Goal: Task Accomplishment & Management: Use online tool/utility

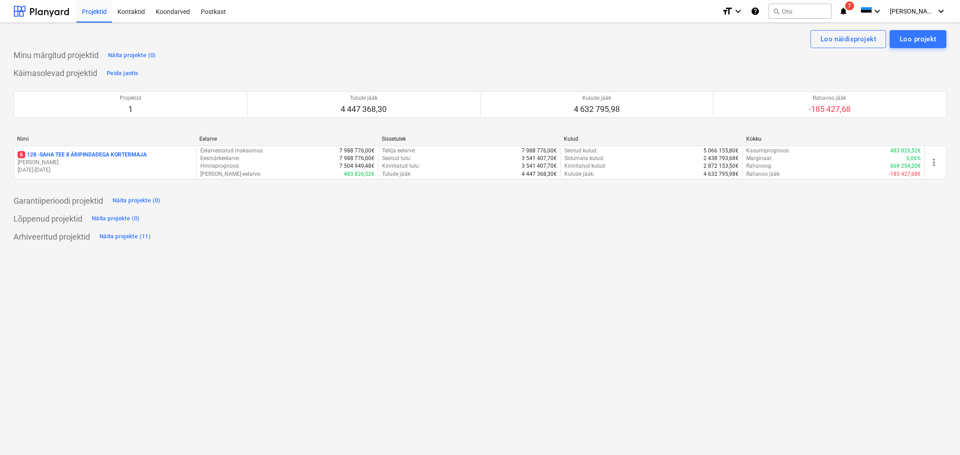
click at [57, 152] on p "6 128 - SAHA TEE 8 ÄRIPINDADEGA KORTERMAJA" at bounding box center [82, 155] width 129 height 8
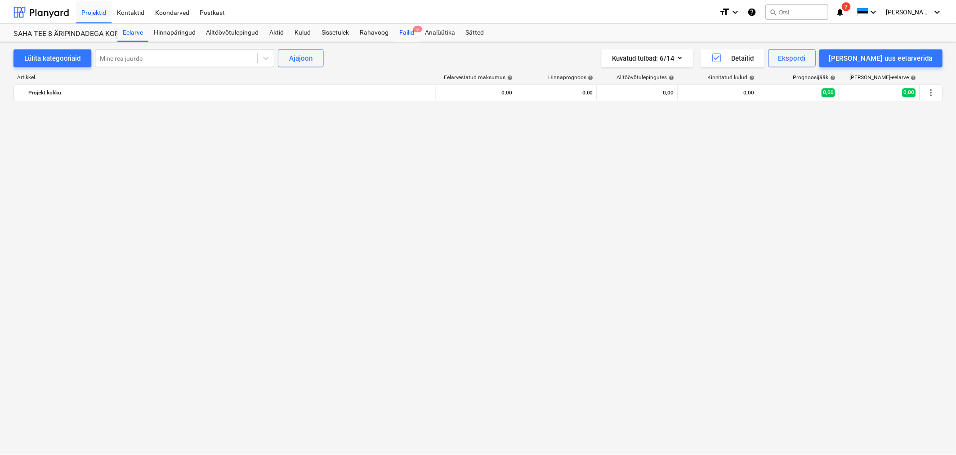
scroll to position [2049, 0]
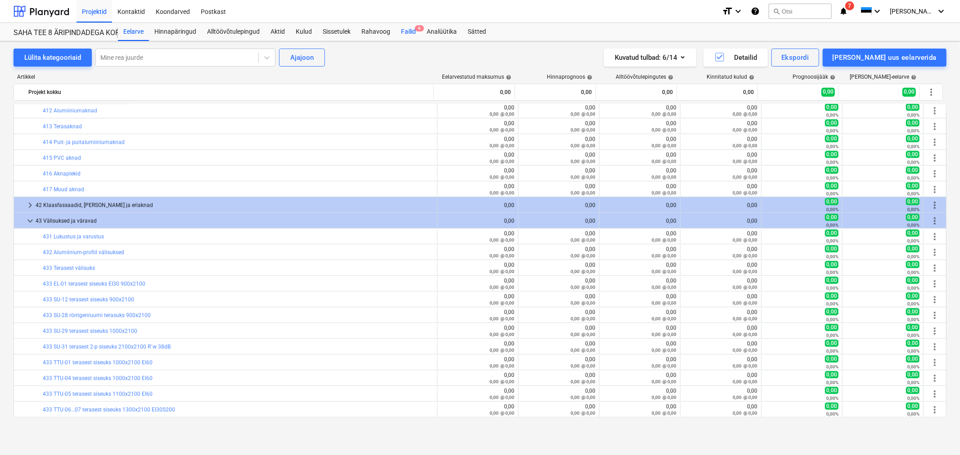
click at [406, 28] on div "Failid 6" at bounding box center [408, 32] width 26 height 18
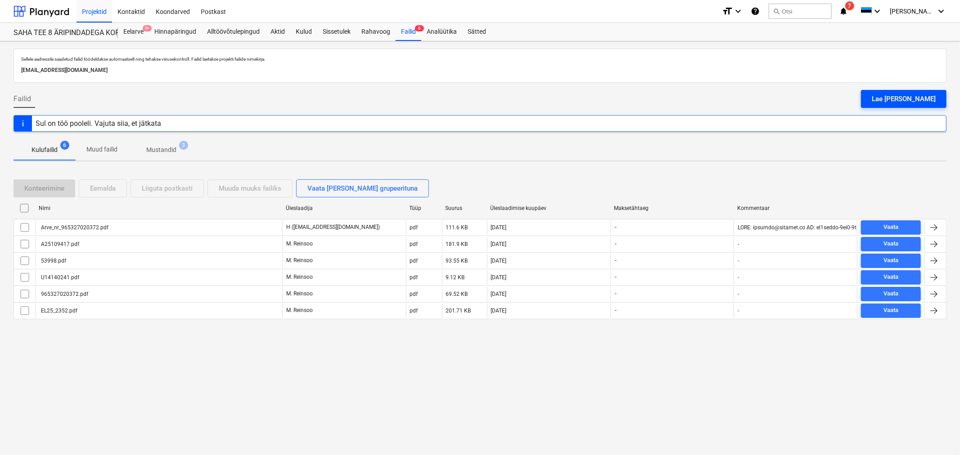
click at [916, 99] on div "Lae [PERSON_NAME]" at bounding box center [903, 99] width 64 height 12
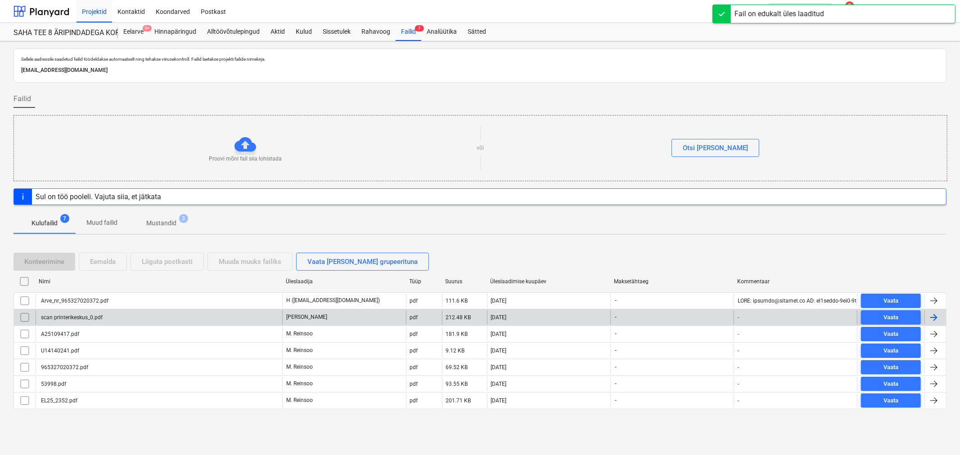
click at [88, 314] on div "scan printerikeskus_0.pdf" at bounding box center [71, 317] width 63 height 6
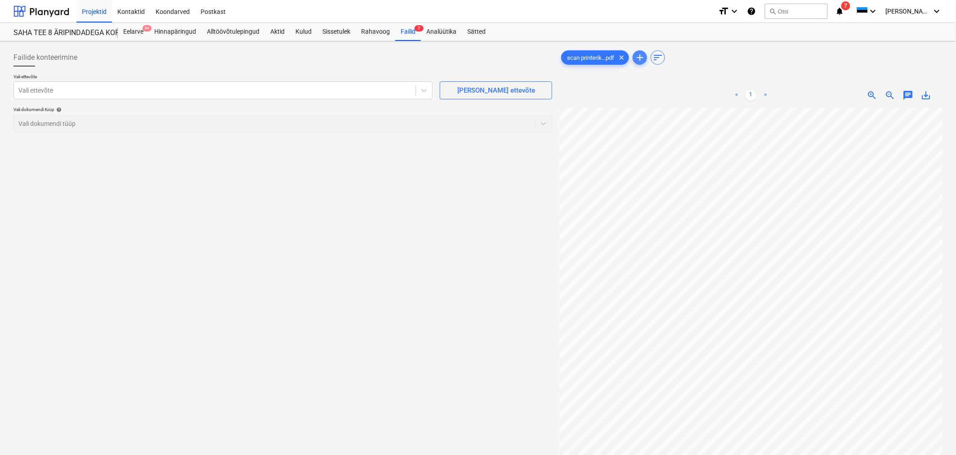
click at [640, 59] on span "add" at bounding box center [640, 57] width 11 height 11
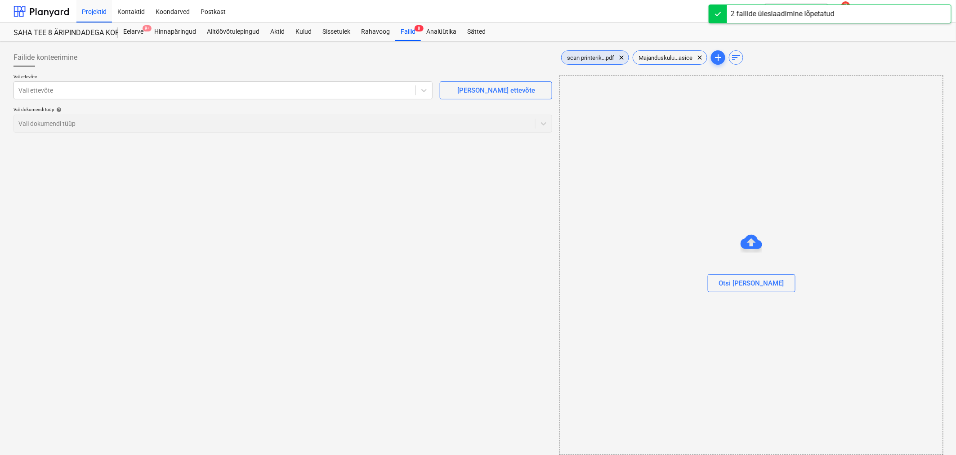
click at [592, 58] on span "scan printerik...pdf" at bounding box center [591, 57] width 58 height 7
click at [359, 89] on div at bounding box center [214, 90] width 393 height 9
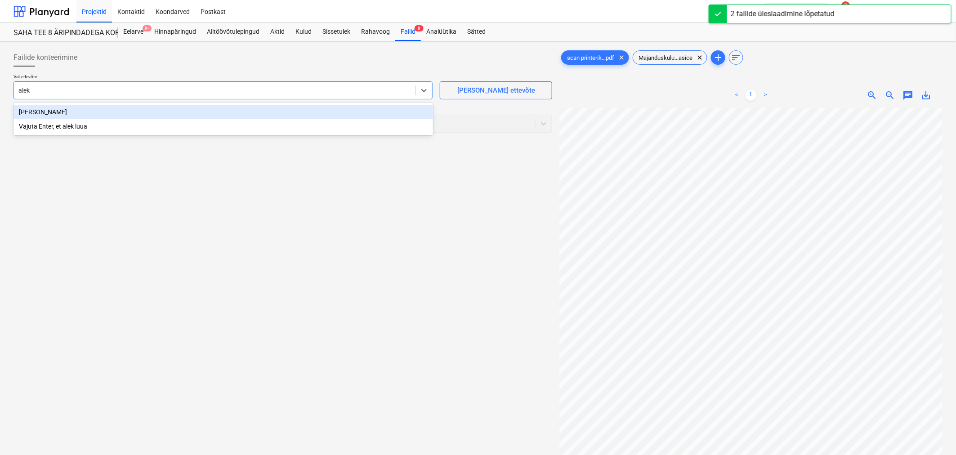
type input "aleks"
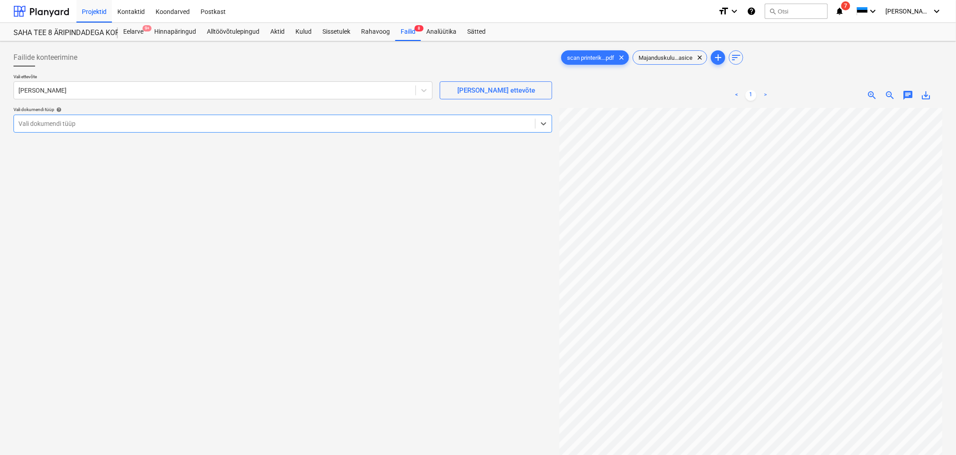
click at [250, 120] on div at bounding box center [274, 123] width 512 height 9
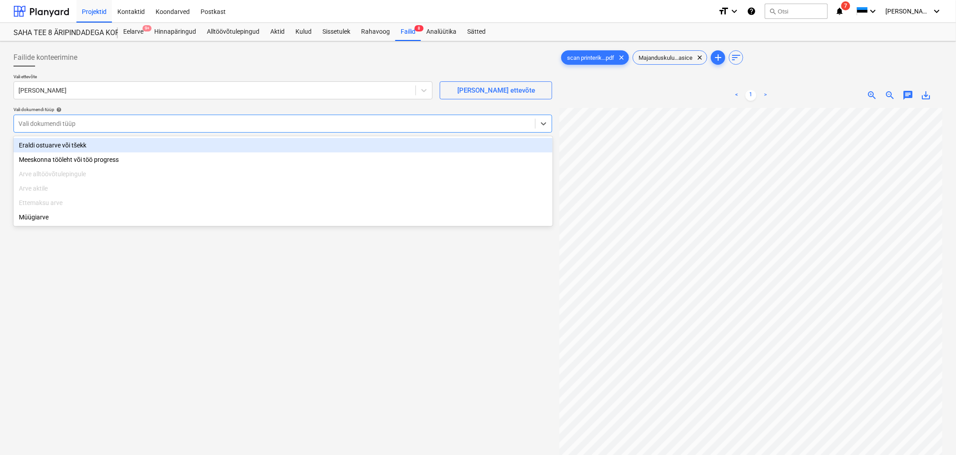
click at [241, 145] on div "Eraldi ostuarve või tšekk" at bounding box center [282, 145] width 539 height 14
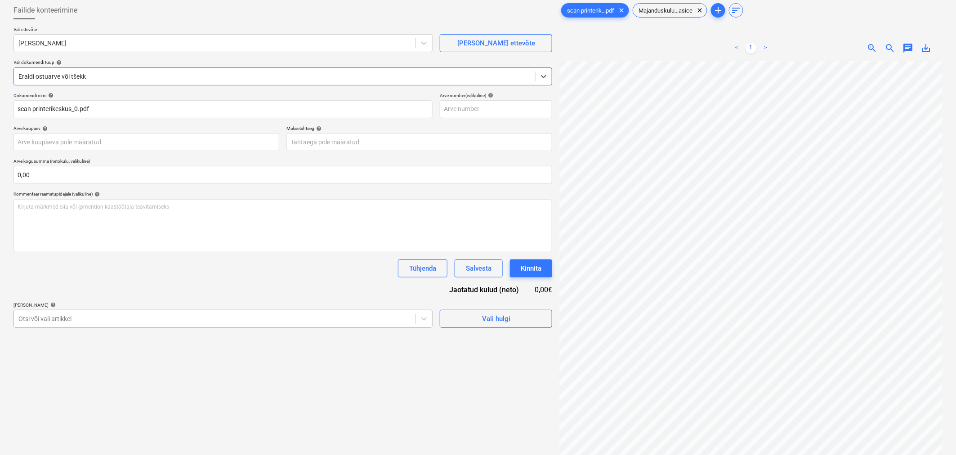
click at [246, 367] on body "Projektid Kontaktid Koondarved Postkast format_size keyboard_arrow_down help se…" at bounding box center [478, 180] width 956 height 455
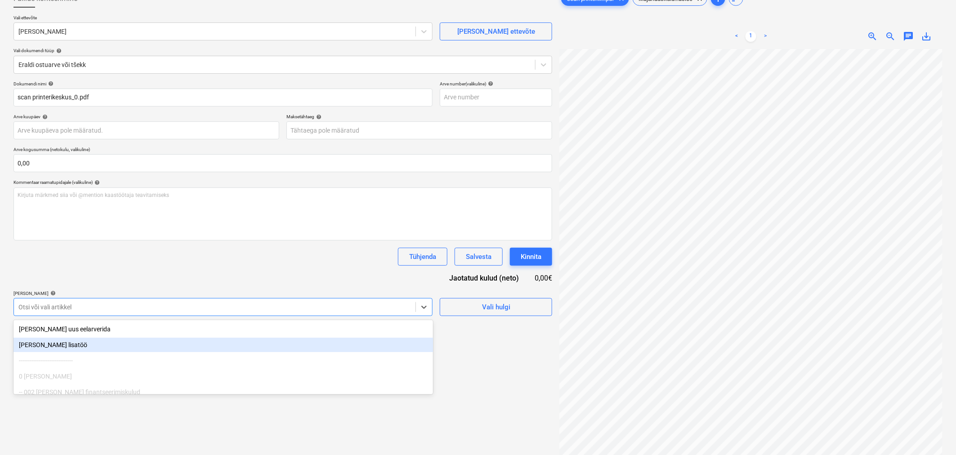
scroll to position [64, 0]
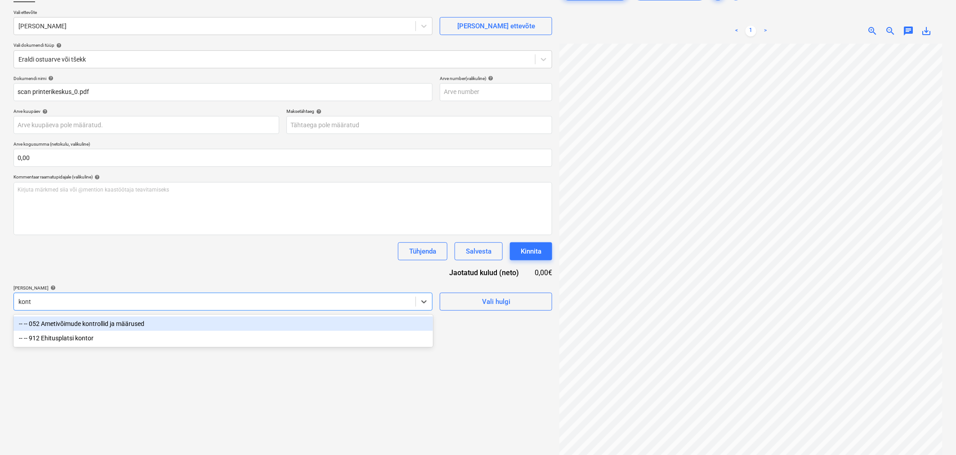
type input "konto"
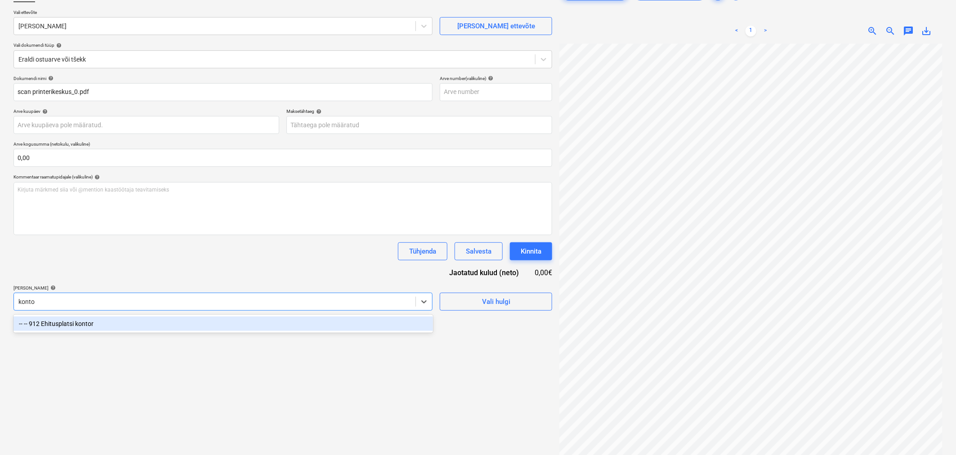
click at [179, 326] on div "-- -- 912 Ehitusplatsi kontor" at bounding box center [223, 324] width 420 height 14
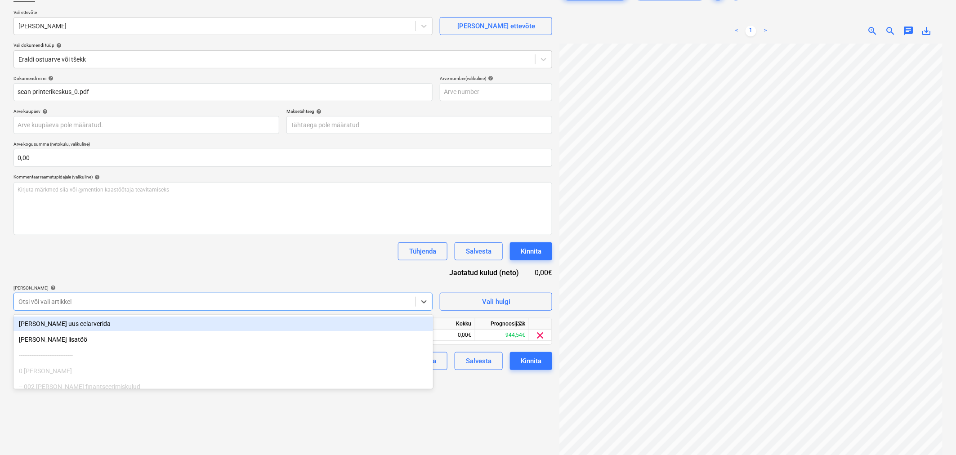
click at [247, 250] on div "Tühjenda Salvesta Kinnita" at bounding box center [282, 251] width 539 height 18
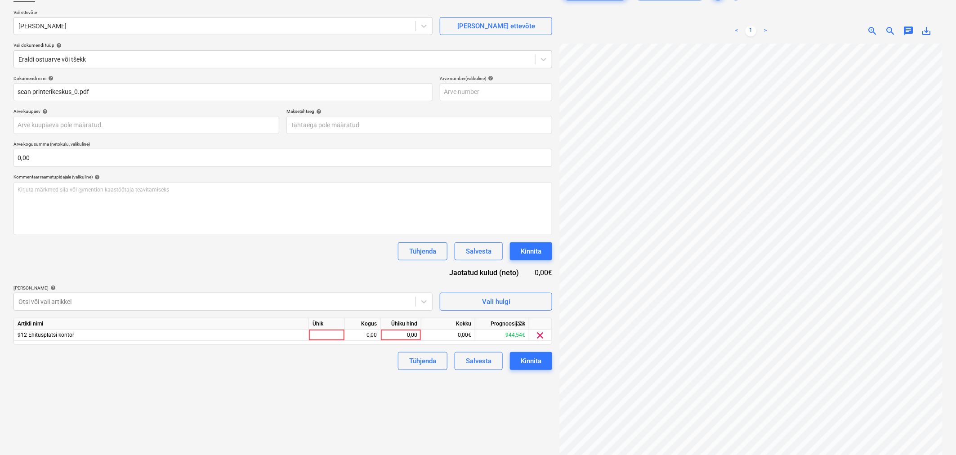
scroll to position [133, 89]
click at [389, 329] on div "Ühiku hind" at bounding box center [401, 324] width 40 height 11
click at [391, 338] on div "0,00" at bounding box center [401, 335] width 33 height 11
type input "94,35"
drag, startPoint x: 342, startPoint y: 380, endPoint x: 342, endPoint y: 374, distance: 5.8
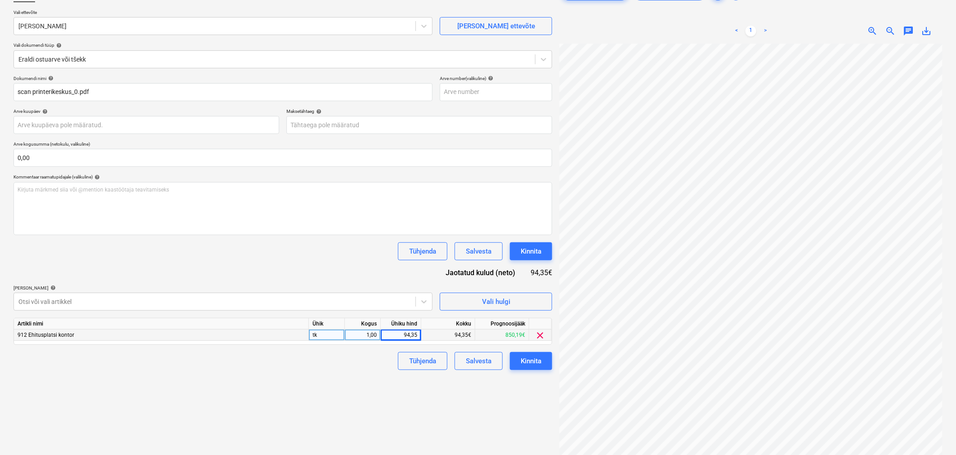
click at [343, 378] on div "Failide konteerimine Vali ettevõte [PERSON_NAME] [PERSON_NAME] uus ettevõte Val…" at bounding box center [283, 229] width 546 height 497
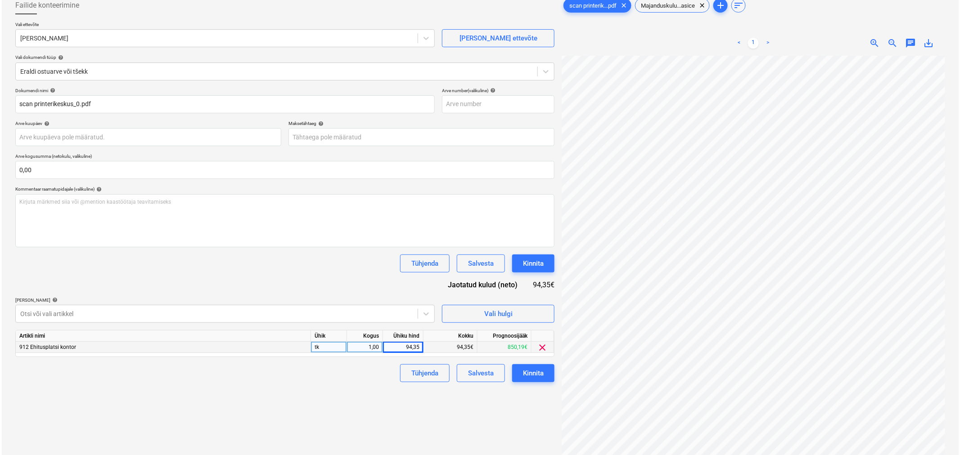
scroll to position [90, 0]
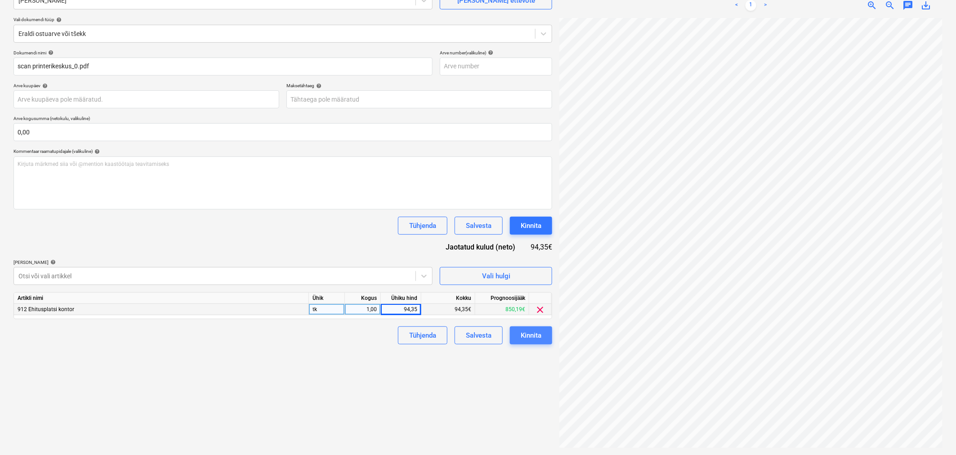
click at [540, 337] on div "Kinnita" at bounding box center [531, 336] width 21 height 12
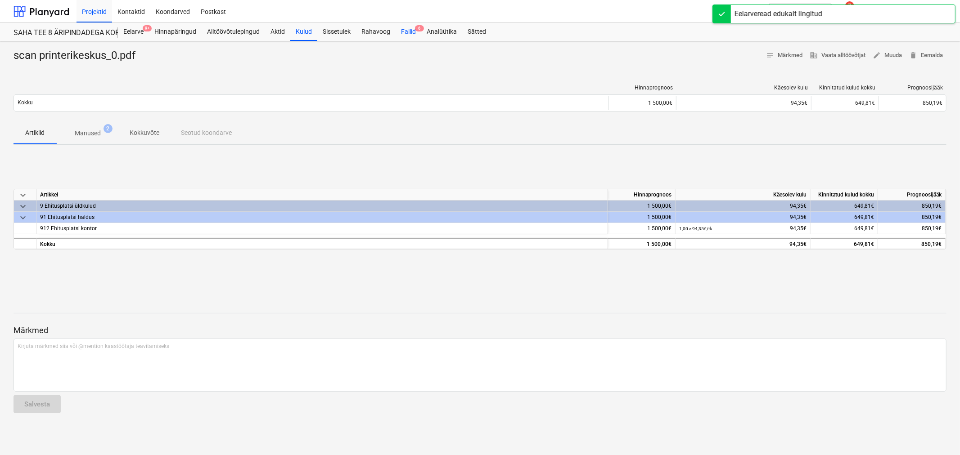
click at [402, 32] on div "Failid 6" at bounding box center [408, 32] width 26 height 18
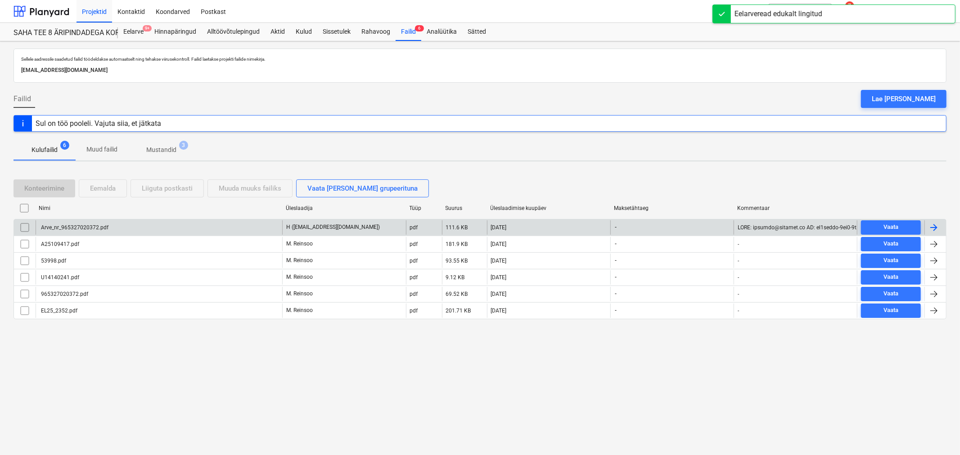
click at [67, 226] on div "Arve_nr_965327020372.pdf" at bounding box center [74, 227] width 69 height 6
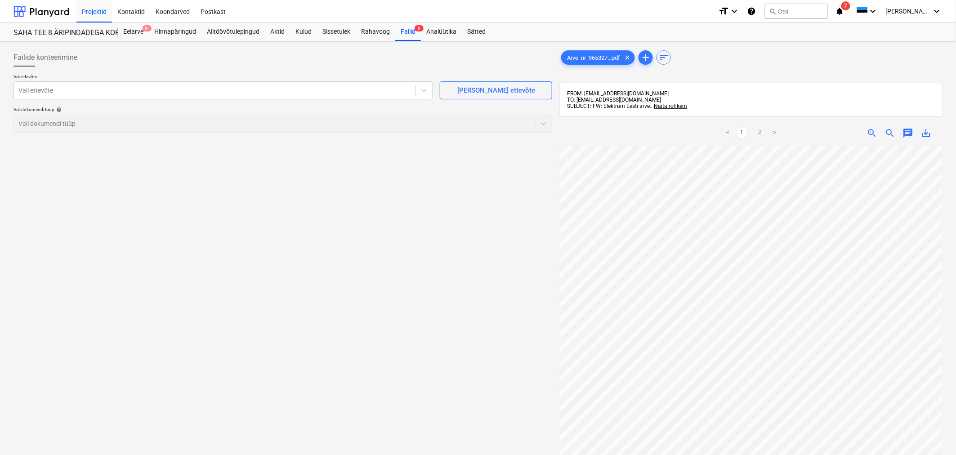
scroll to position [124, 87]
click at [195, 84] on div "Vali ettevõte" at bounding box center [215, 90] width 402 height 13
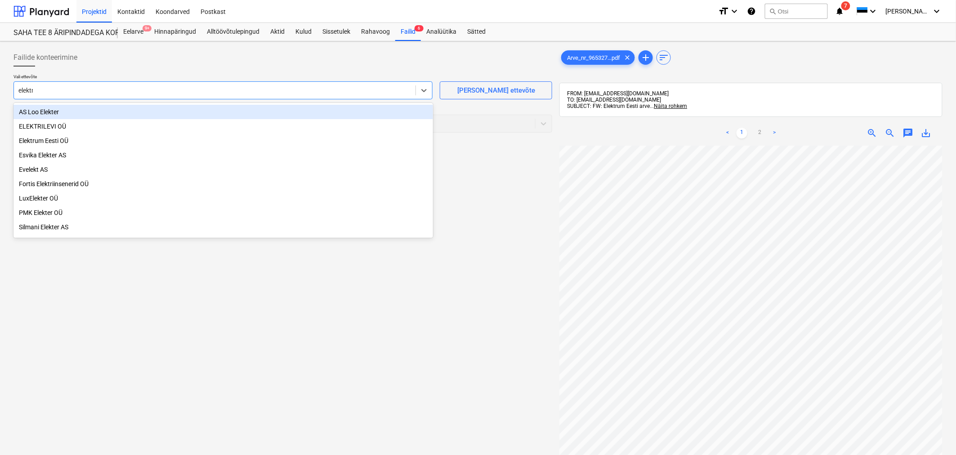
type input "elektru"
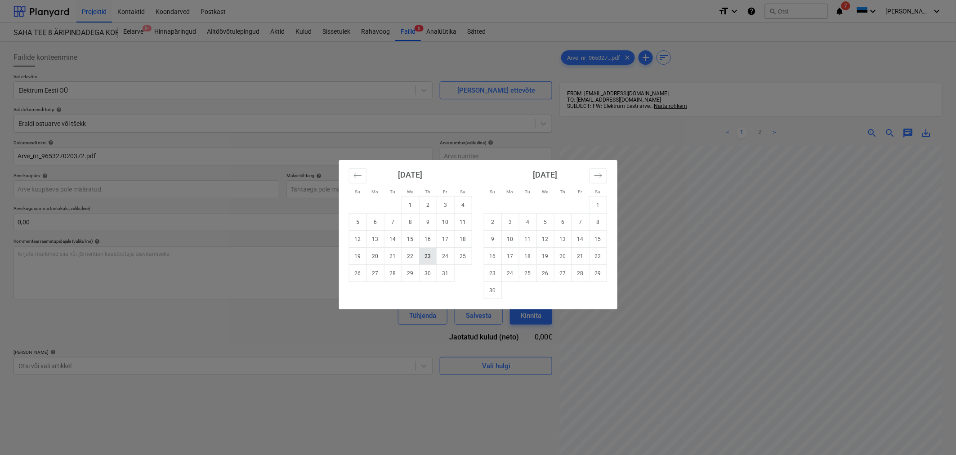
click at [426, 252] on td "23" at bounding box center [428, 256] width 18 height 17
type input "[DATE]"
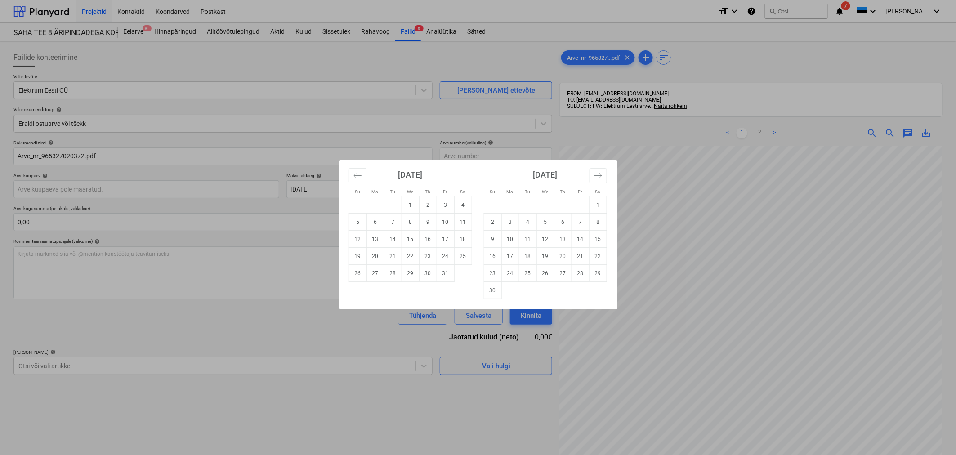
click at [121, 333] on div "Su Mo Tu We Th Fr Sa Su Mo Tu We Th Fr Sa [DATE] 1 2 3 4 5 6 7 8 9 10 11 12 13 …" at bounding box center [478, 227] width 956 height 455
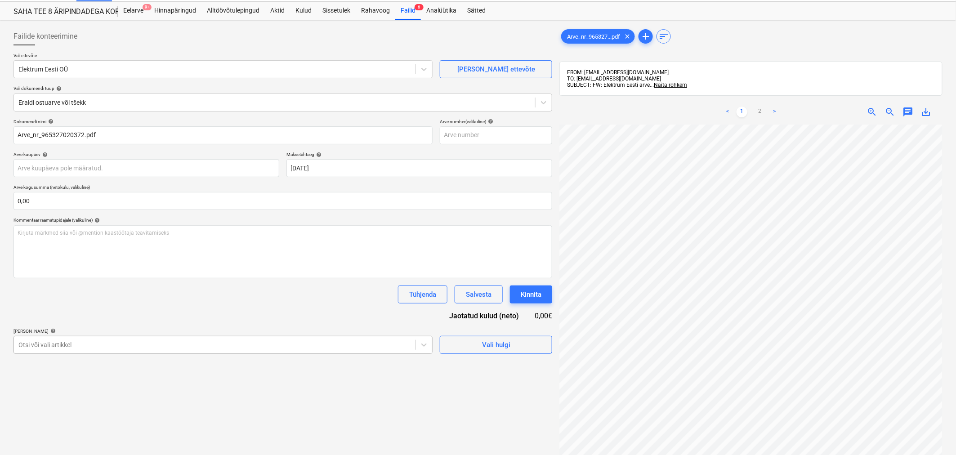
click at [133, 363] on body "Projektid Kontaktid Koondarved Postkast format_size keyboard_arrow_down help se…" at bounding box center [478, 206] width 956 height 455
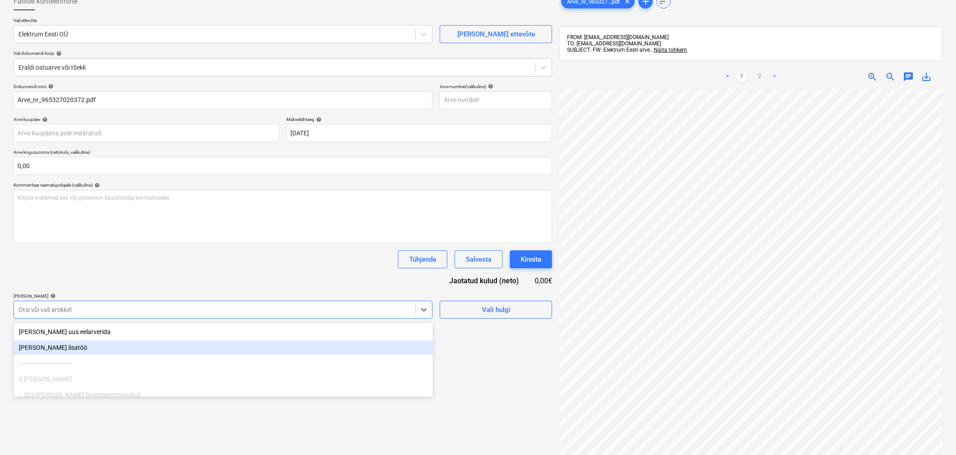
scroll to position [64, 0]
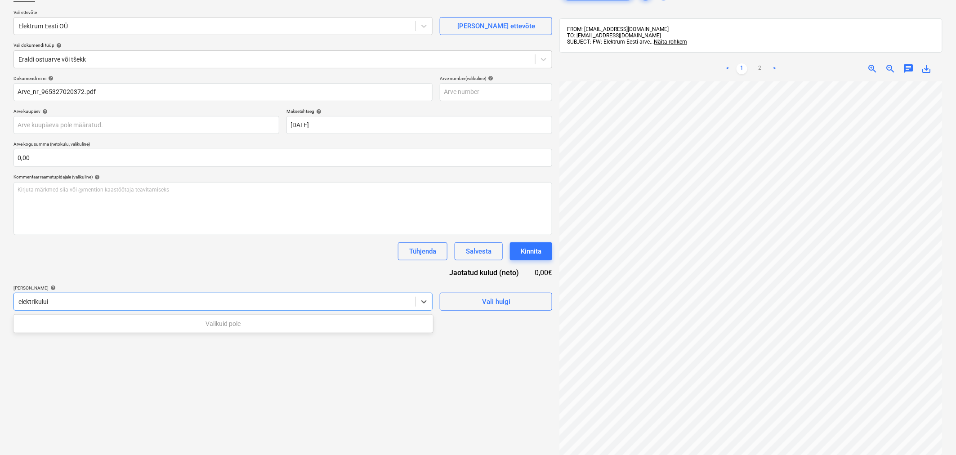
type input "elektrikulu"
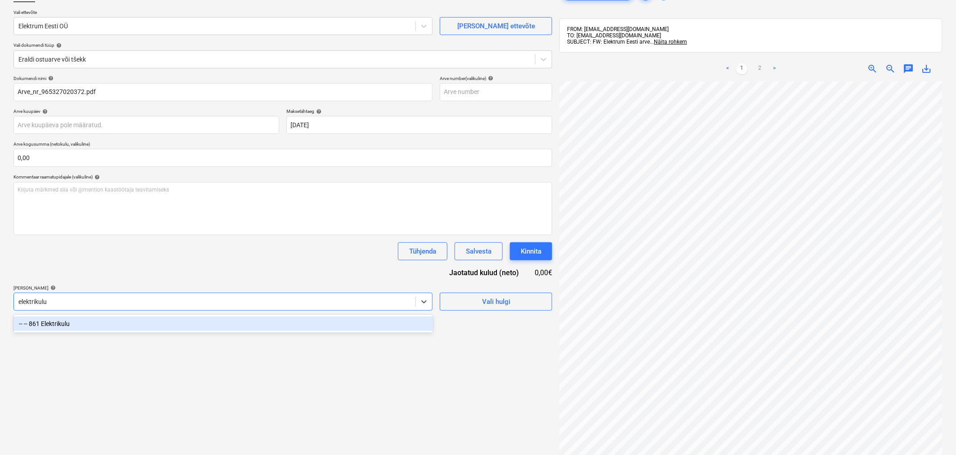
click at [152, 327] on div "-- -- 861 Elektrikulu" at bounding box center [223, 324] width 420 height 14
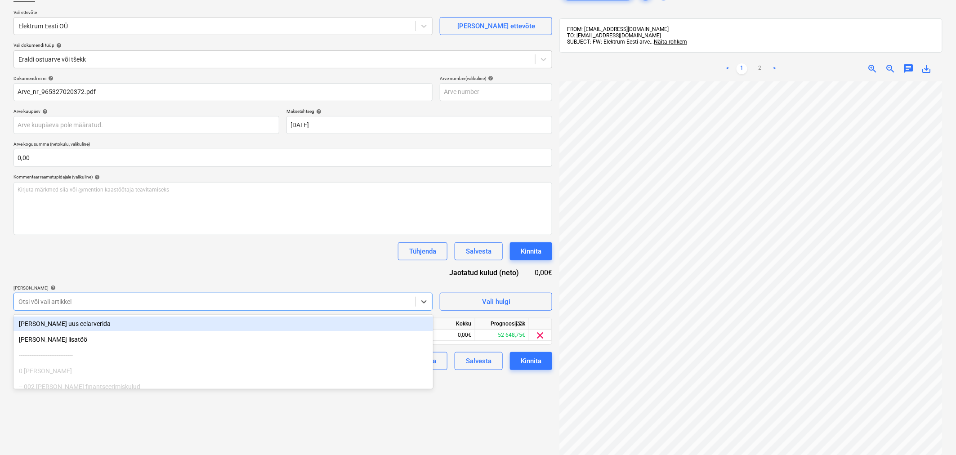
click at [170, 266] on div "Dokumendi nimi help Arve_nr_965327020372.pdf Arve number (valikuline) help Arve…" at bounding box center [282, 223] width 539 height 295
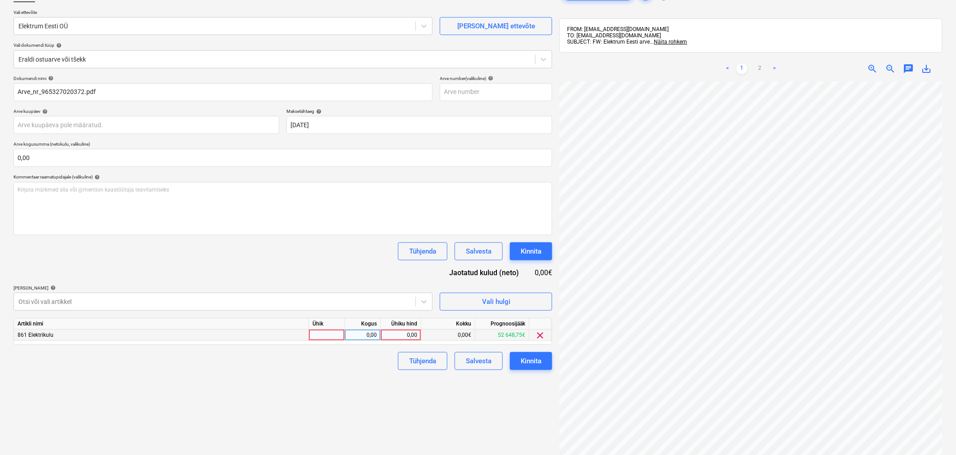
click at [385, 332] on div "0,00" at bounding box center [401, 335] width 33 height 11
type input "418,17"
click at [325, 367] on div "Tühjenda Salvesta Kinnita" at bounding box center [282, 361] width 539 height 18
click at [249, 408] on div "Failide konteerimine Vali ettevõte Elektrum Eesti OÜ [PERSON_NAME] uus ettevõte…" at bounding box center [283, 248] width 546 height 535
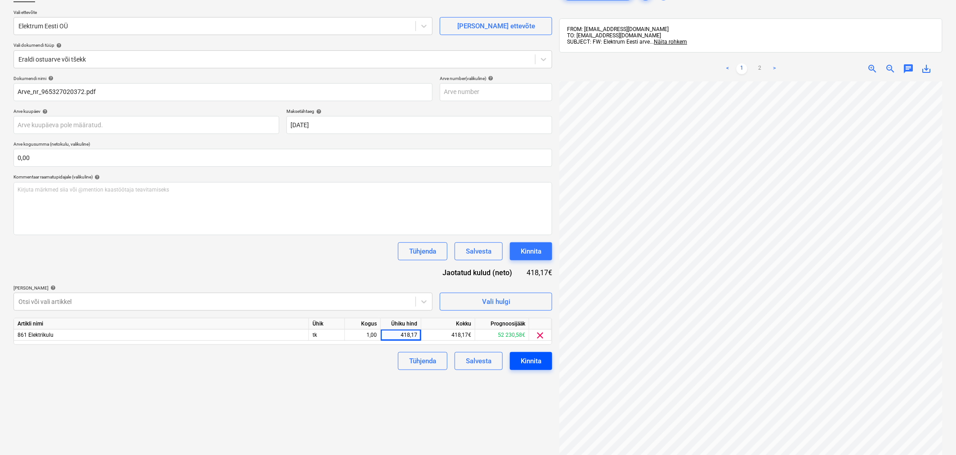
click at [530, 360] on div "Kinnita" at bounding box center [531, 361] width 21 height 12
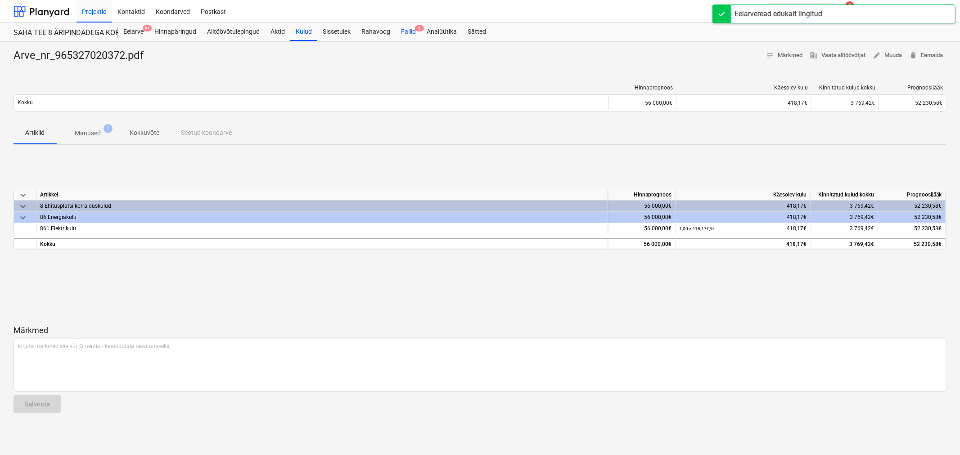
click at [418, 23] on div "Failid 5" at bounding box center [408, 32] width 26 height 18
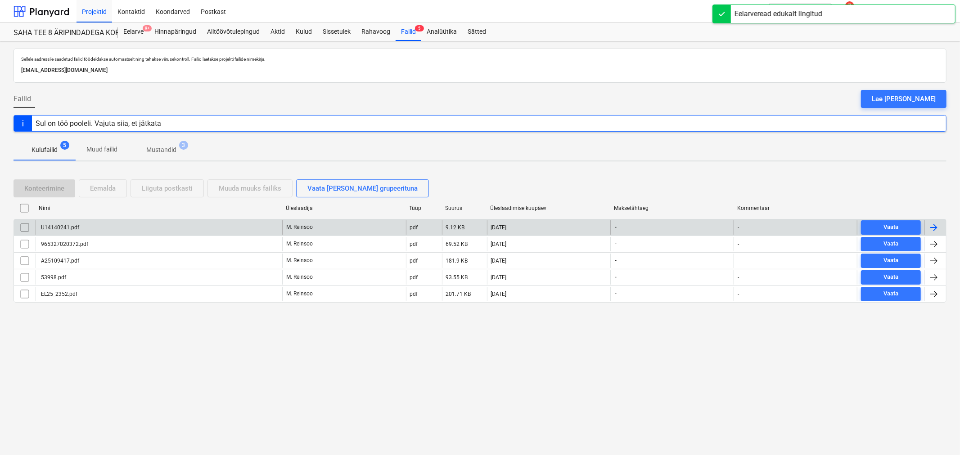
click at [74, 227] on div "U14140241.pdf" at bounding box center [60, 227] width 40 height 6
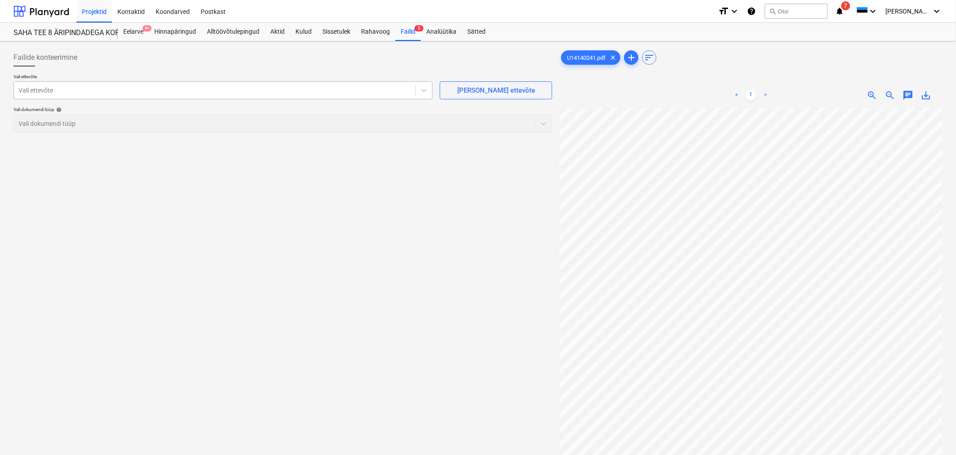
click at [99, 94] on div at bounding box center [214, 90] width 393 height 9
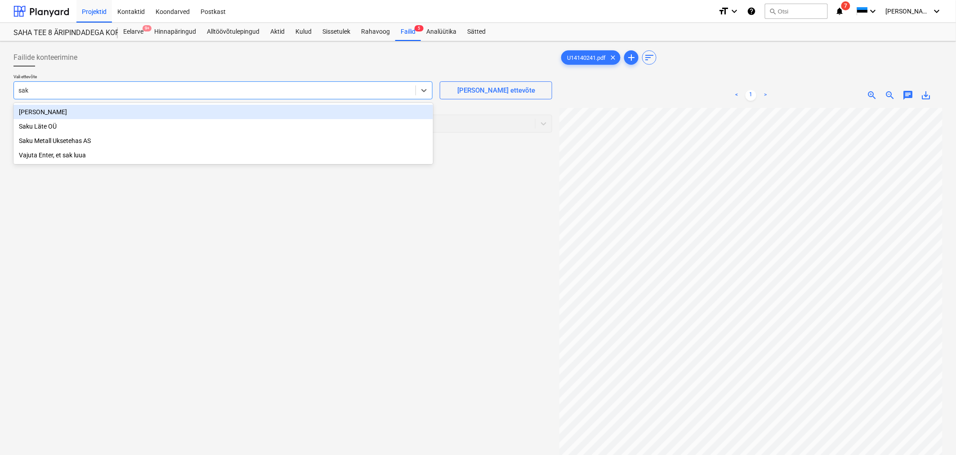
type input "saku"
click at [95, 112] on div "Saku Läte OÜ" at bounding box center [223, 112] width 420 height 14
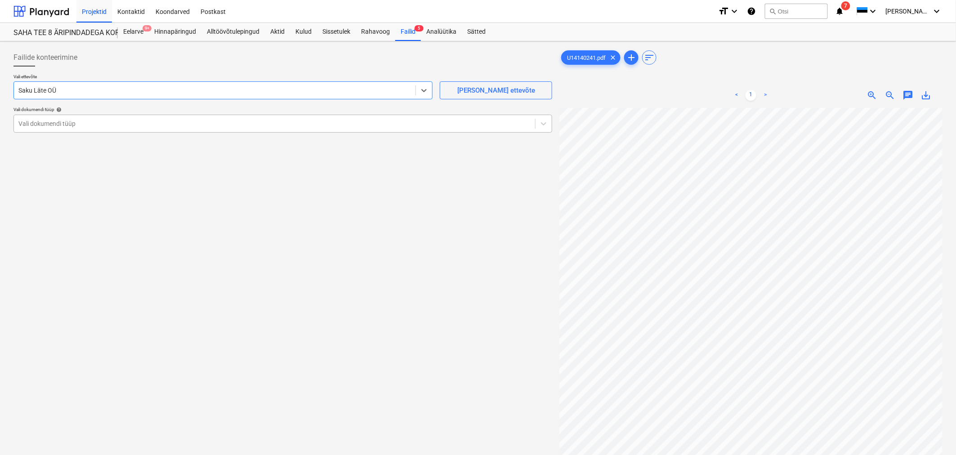
click at [88, 125] on div at bounding box center [274, 123] width 512 height 9
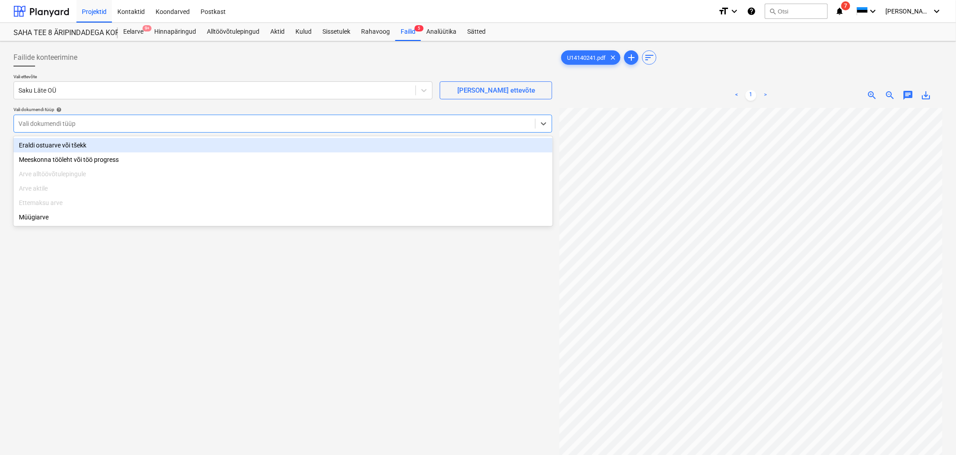
click at [82, 144] on div "Eraldi ostuarve või tšekk" at bounding box center [282, 145] width 539 height 14
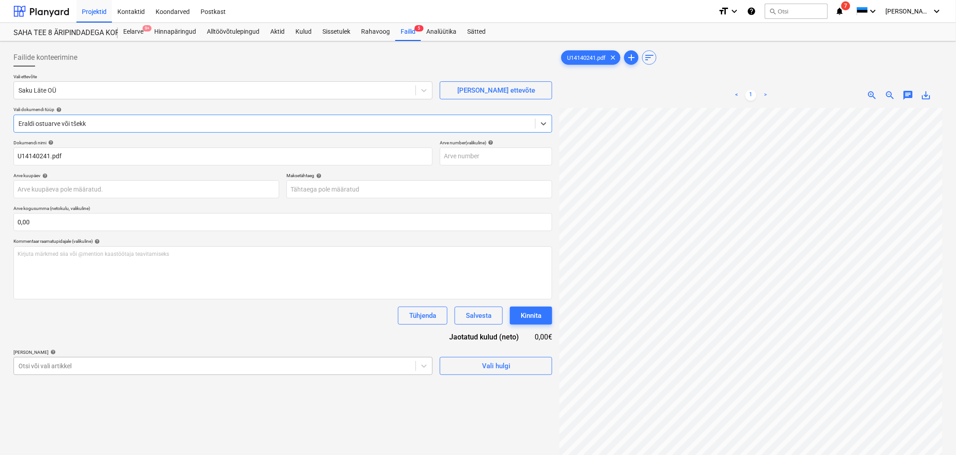
click at [146, 362] on body "Projektid Kontaktid Koondarved Postkast format_size keyboard_arrow_down help se…" at bounding box center [478, 227] width 956 height 455
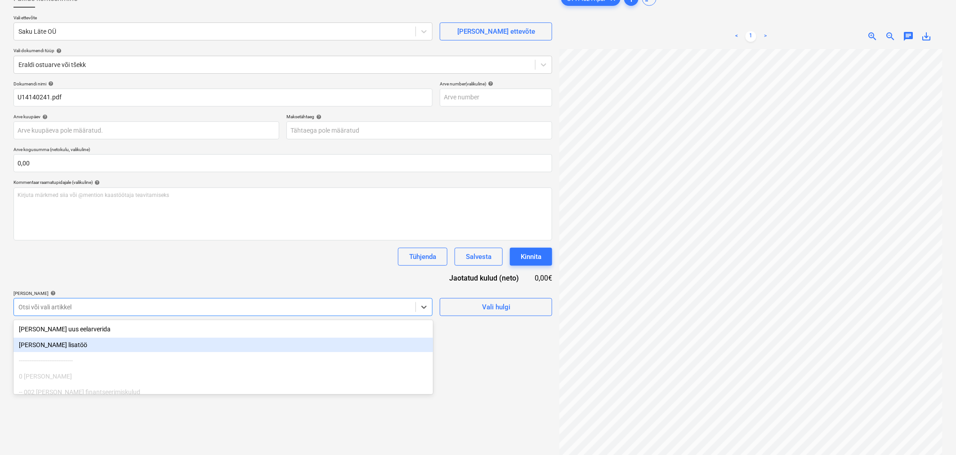
scroll to position [64, 0]
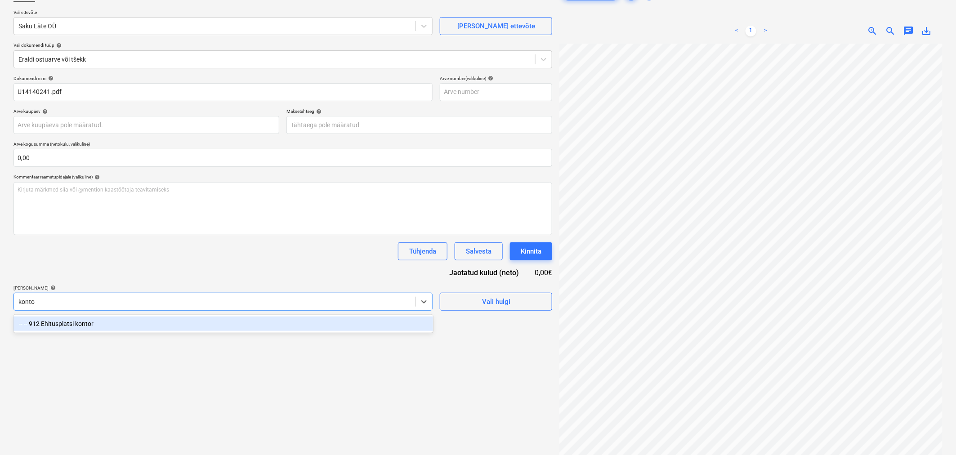
type input "kontor"
click at [150, 326] on div "-- -- 912 Ehitusplatsi kontor" at bounding box center [223, 324] width 420 height 14
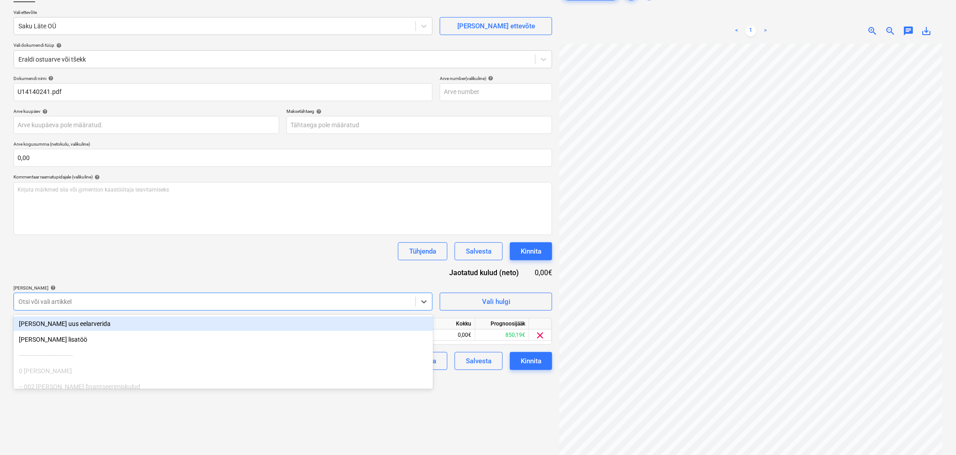
click at [179, 263] on div "Dokumendi nimi help U14140241.pdf Arve number (valikuline) help Arve kuupäev he…" at bounding box center [282, 223] width 539 height 295
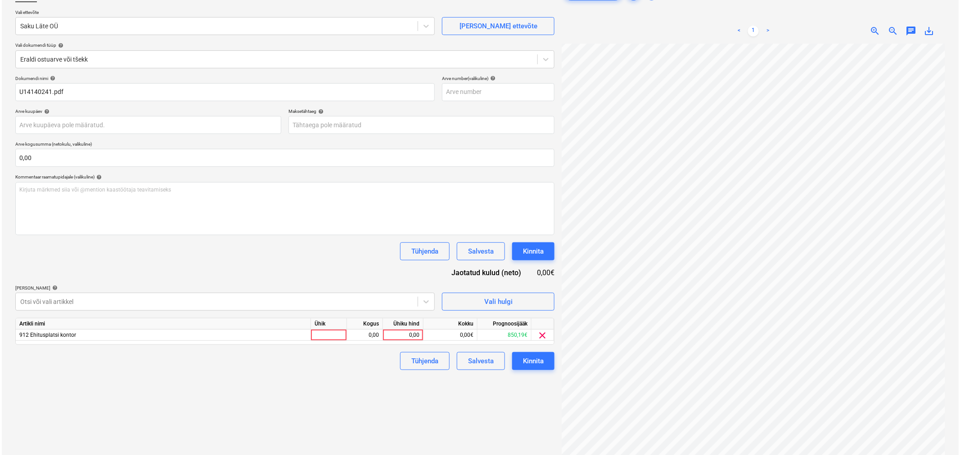
scroll to position [56, 89]
click at [396, 335] on div "0,00" at bounding box center [401, 335] width 33 height 11
type input "19,83"
click at [299, 388] on div "Failide konteerimine Vali ettevõte Saku Läte OÜ [PERSON_NAME] uus ettevõte Vali…" at bounding box center [283, 229] width 546 height 497
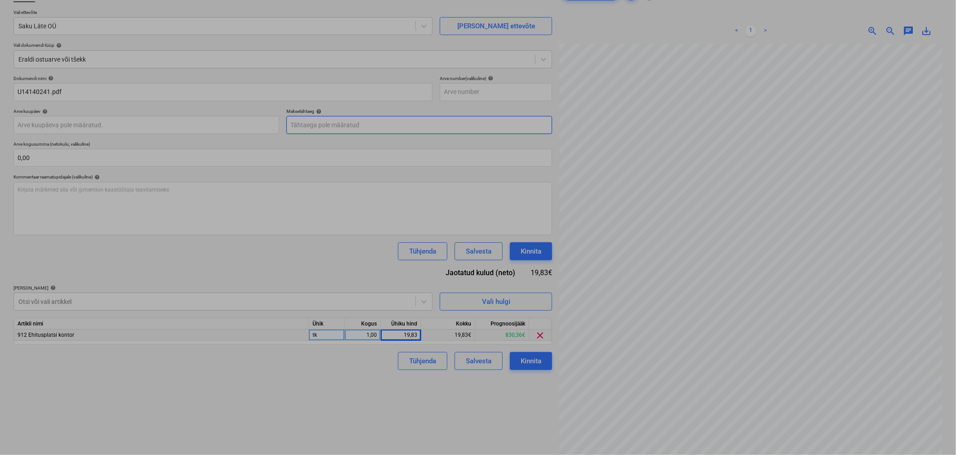
click at [405, 128] on body "Projektid Kontaktid Koondarved Postkast format_size keyboard_arrow_down help se…" at bounding box center [478, 163] width 956 height 455
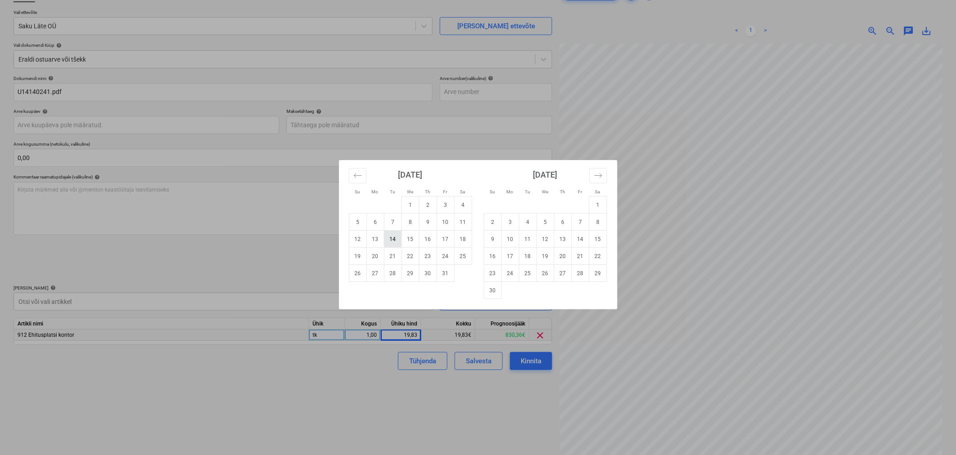
click at [394, 233] on td "14" at bounding box center [393, 239] width 18 height 17
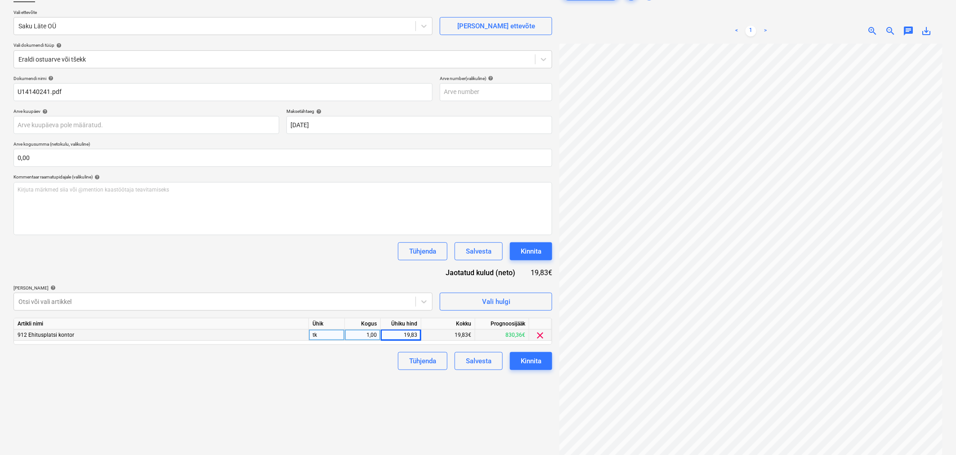
type input "[DATE]"
click at [333, 242] on div "Tühjenda Salvesta Kinnita" at bounding box center [282, 251] width 539 height 18
click at [529, 254] on div "Kinnita" at bounding box center [531, 252] width 21 height 12
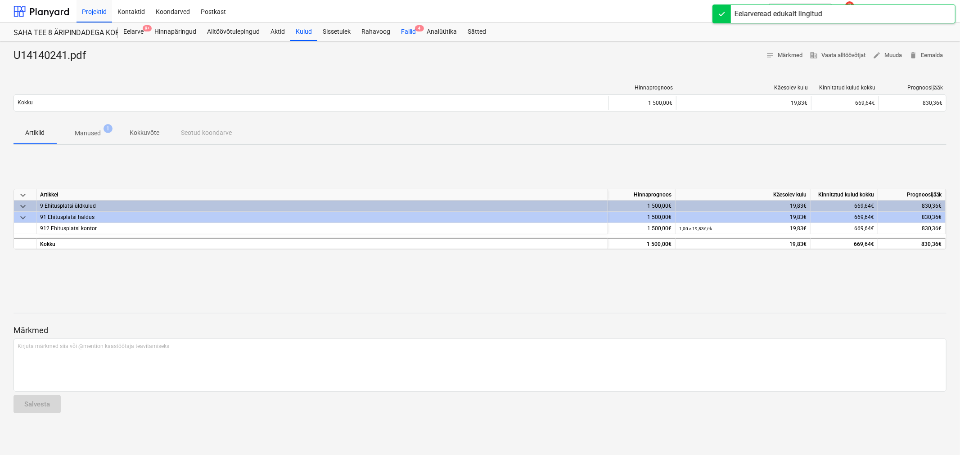
click at [405, 31] on div "Failid 4" at bounding box center [408, 32] width 26 height 18
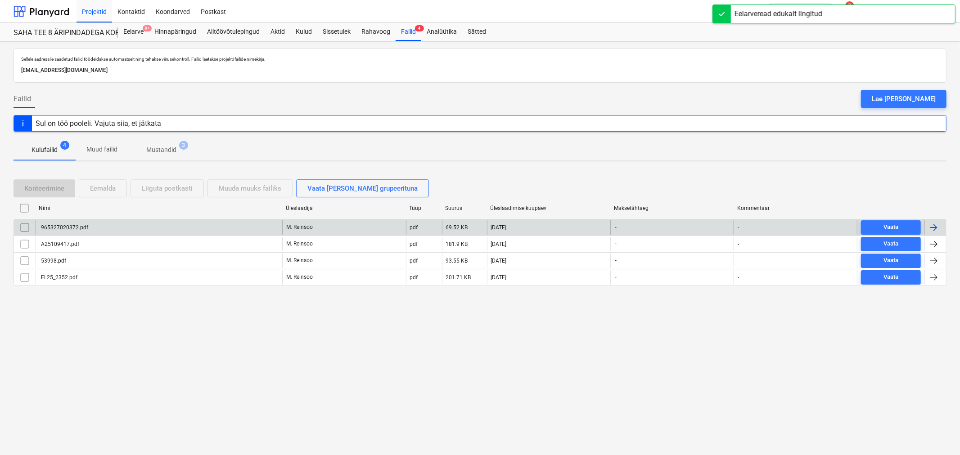
click at [67, 231] on div "965327020372.pdf" at bounding box center [64, 227] width 49 height 6
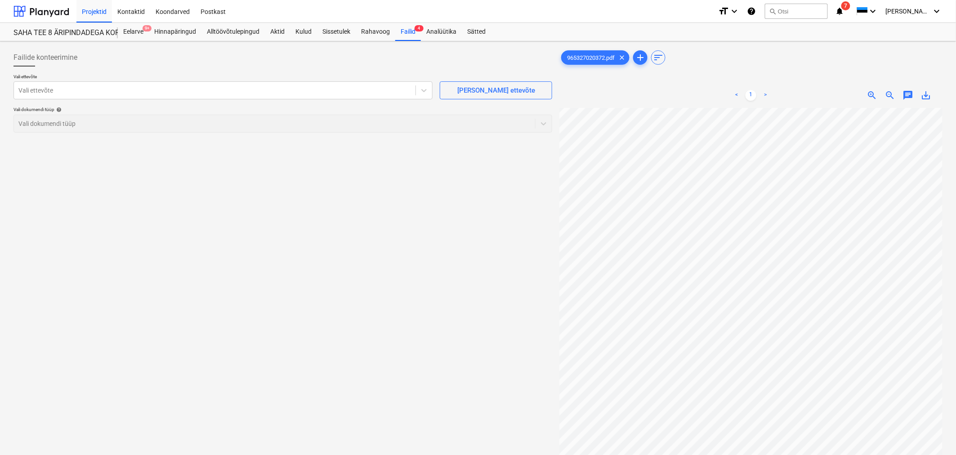
scroll to position [0, 15]
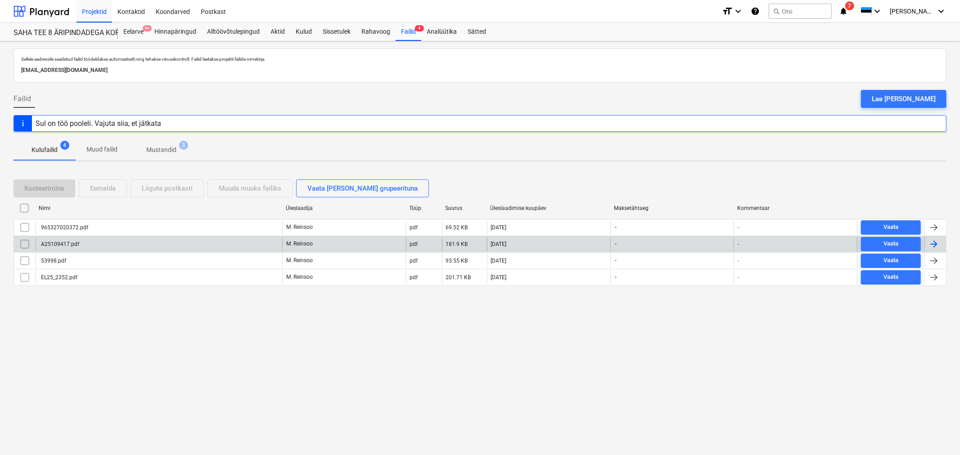
click at [66, 250] on div "A25109417.pdf" at bounding box center [159, 244] width 247 height 14
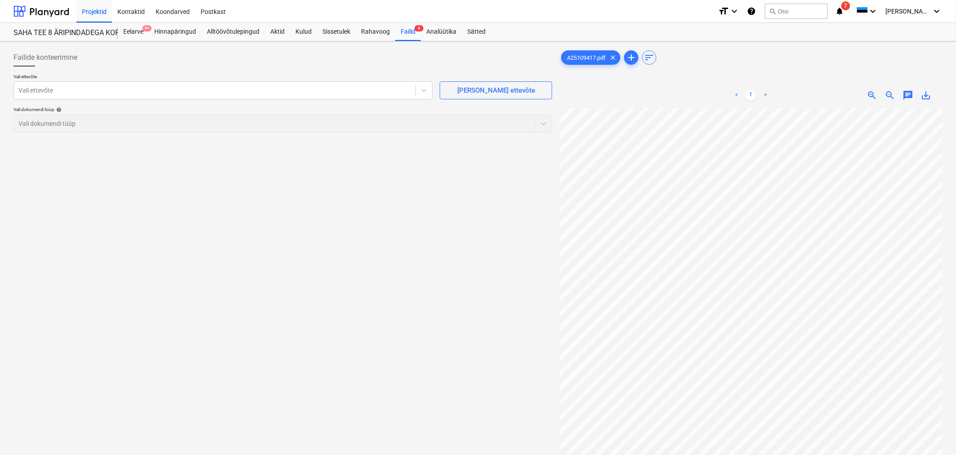
scroll to position [58, 31]
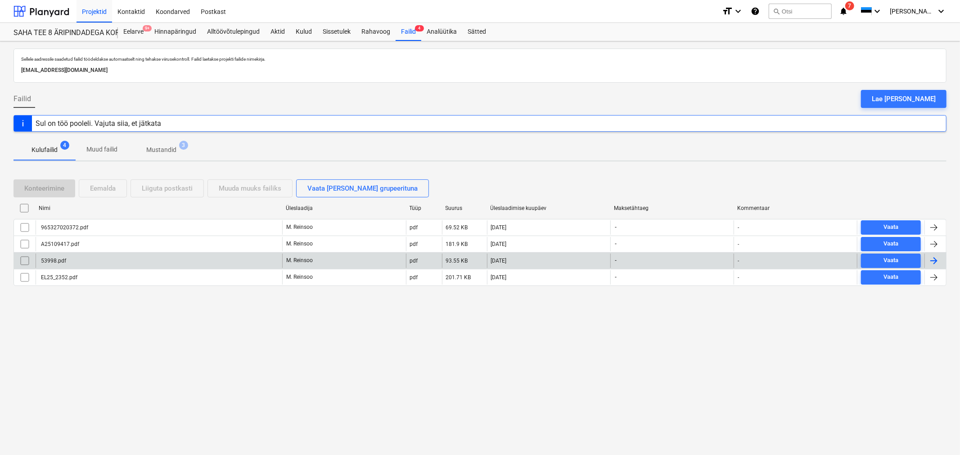
click at [43, 258] on div "53998.pdf" at bounding box center [53, 261] width 27 height 6
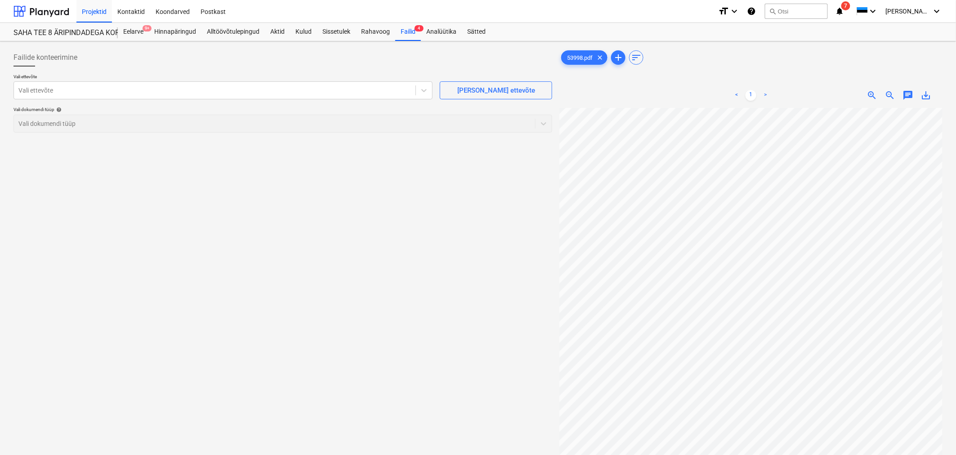
scroll to position [145, 60]
click at [97, 93] on div at bounding box center [214, 90] width 393 height 9
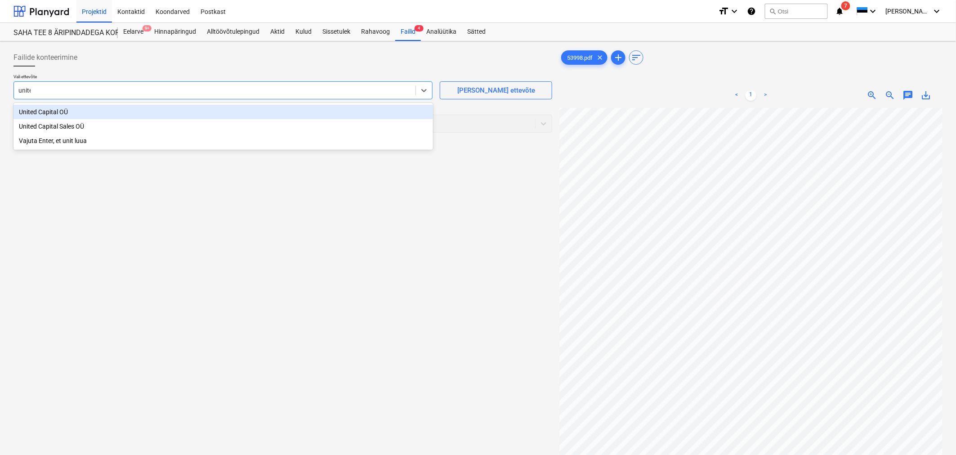
type input "united"
click at [66, 114] on div "United Capital OÜ" at bounding box center [223, 112] width 420 height 14
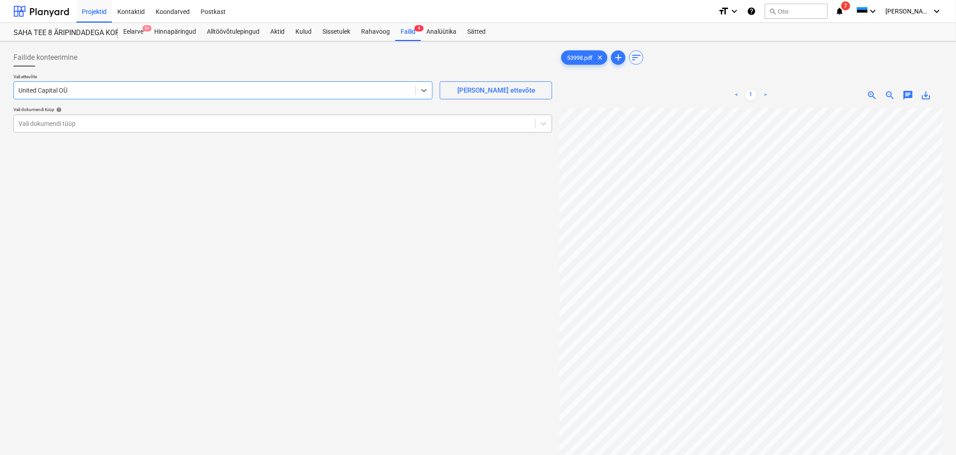
click at [64, 124] on div at bounding box center [274, 123] width 512 height 9
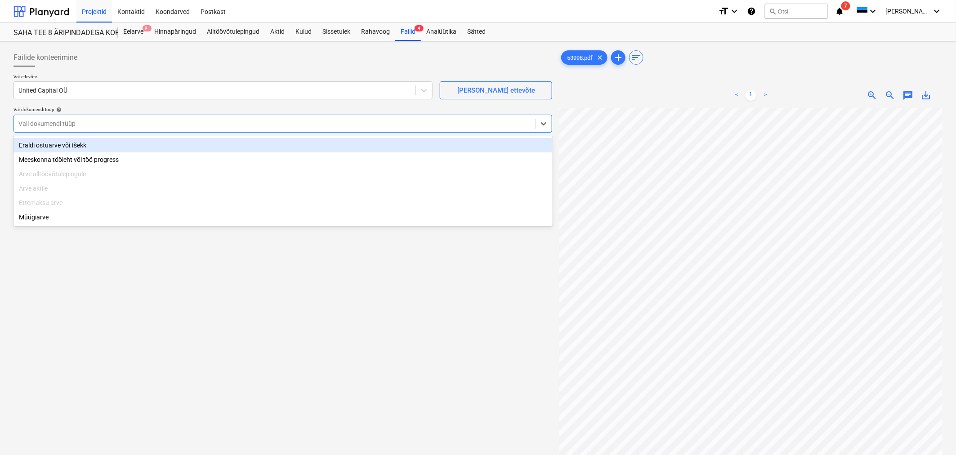
click at [62, 145] on div "Eraldi ostuarve või tšekk" at bounding box center [282, 145] width 539 height 14
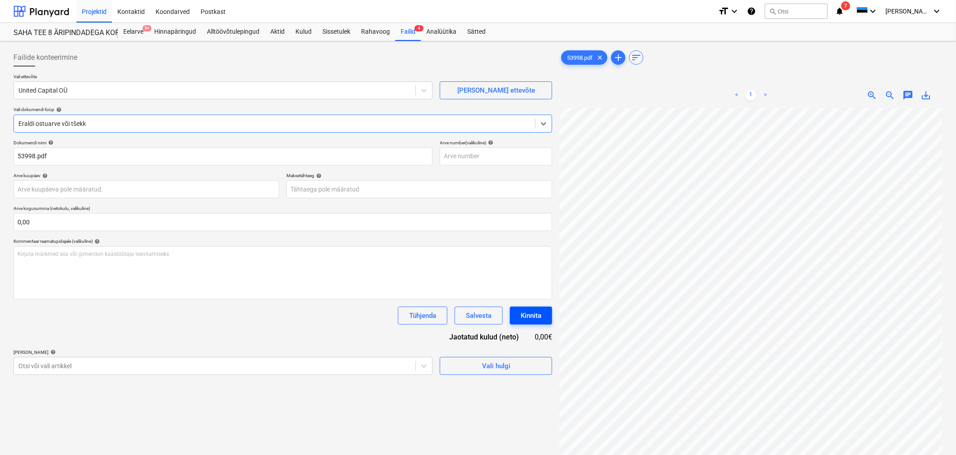
scroll to position [95, 60]
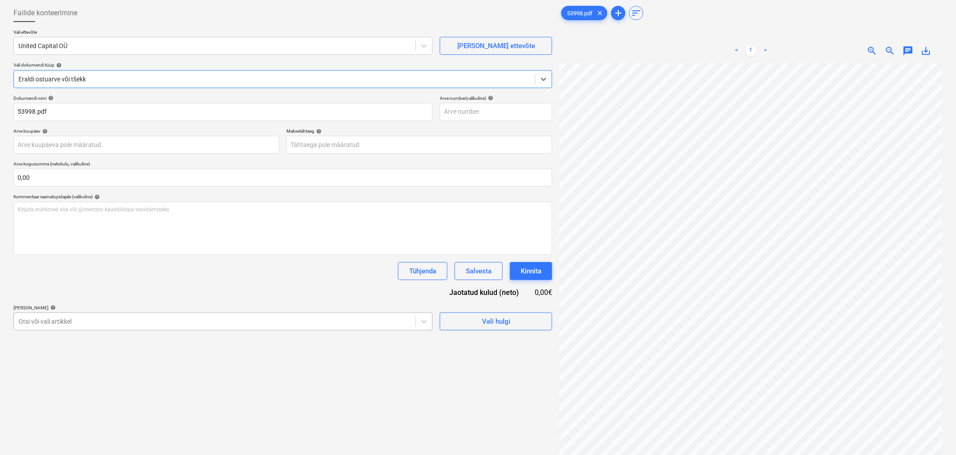
click at [92, 363] on body "Projektid Kontaktid Koondarved Postkast format_size keyboard_arrow_down help se…" at bounding box center [478, 182] width 956 height 455
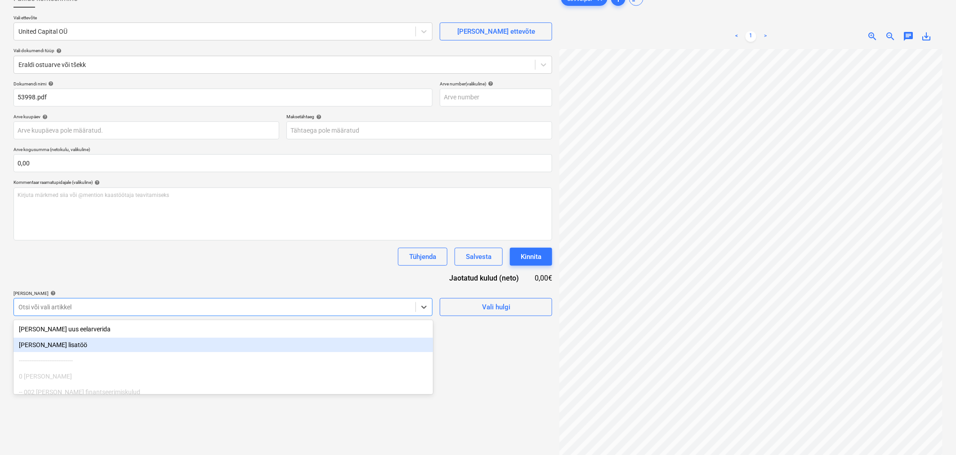
scroll to position [64, 0]
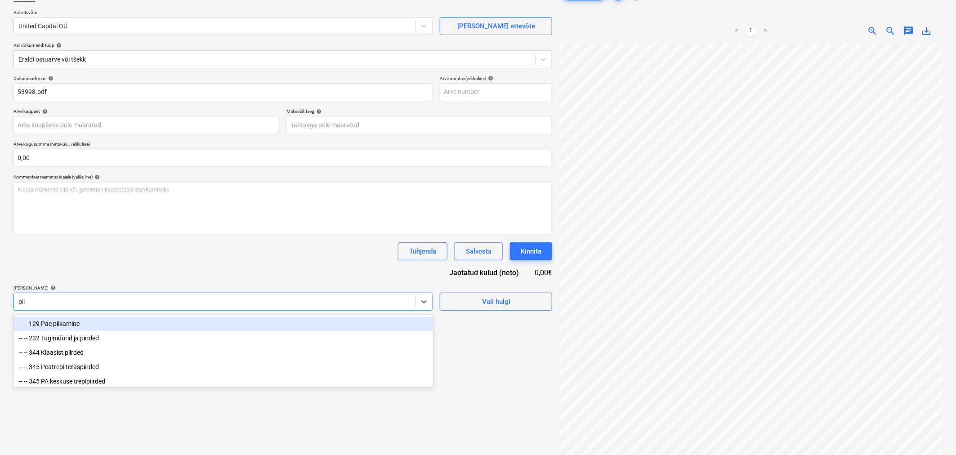
type input "piir"
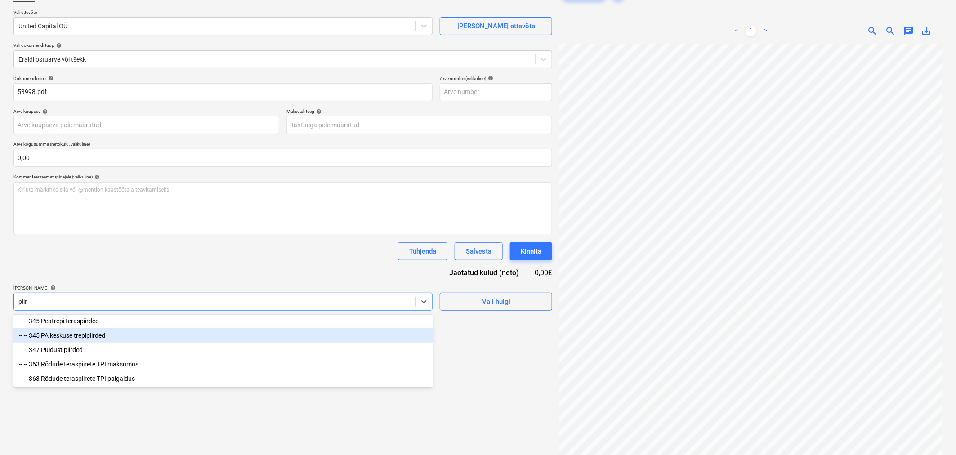
scroll to position [63, 0]
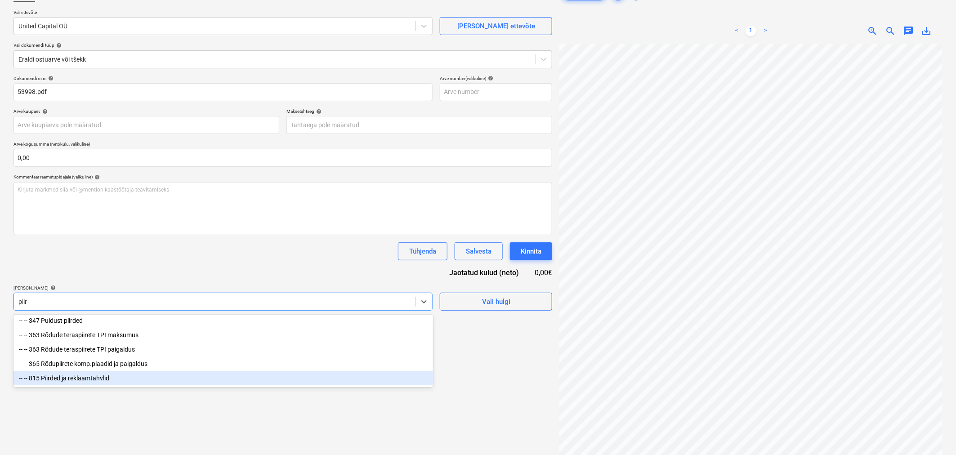
click at [86, 381] on div "-- -- 815 Piirded ja reklaamtahvlid" at bounding box center [223, 378] width 420 height 14
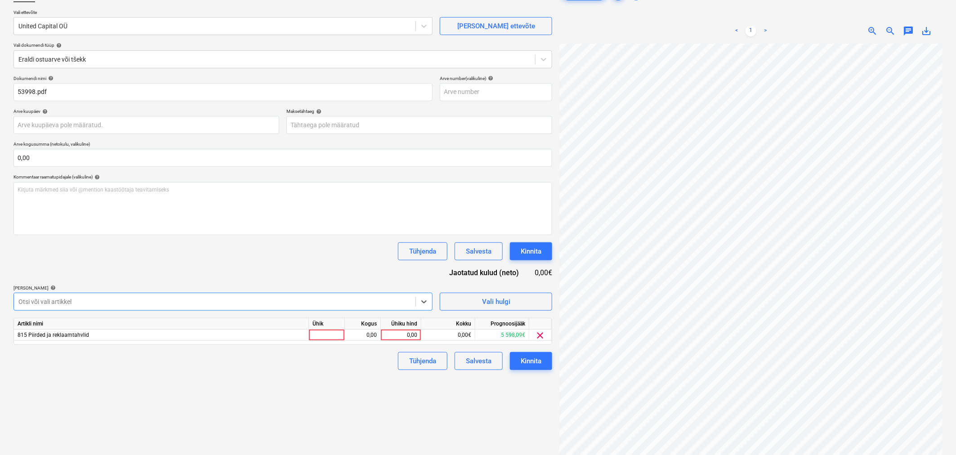
click at [87, 297] on div "Otsi või vali artikkel" at bounding box center [215, 302] width 402 height 13
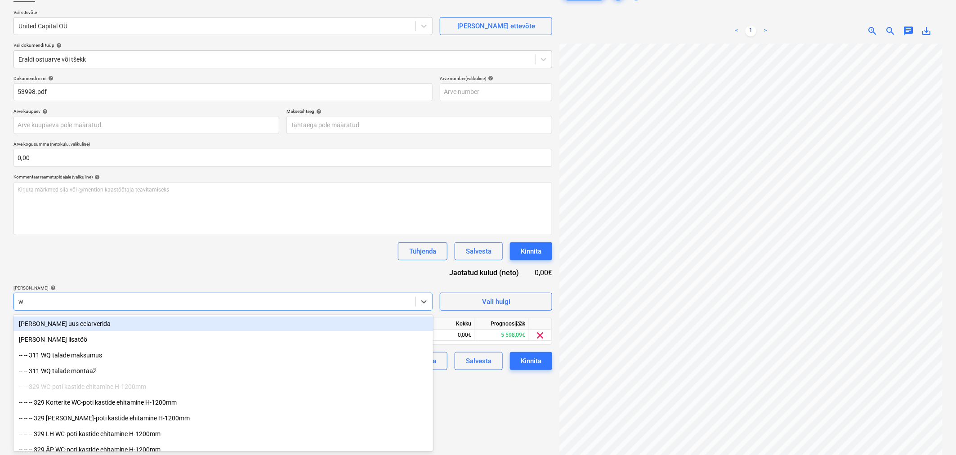
type input "wc"
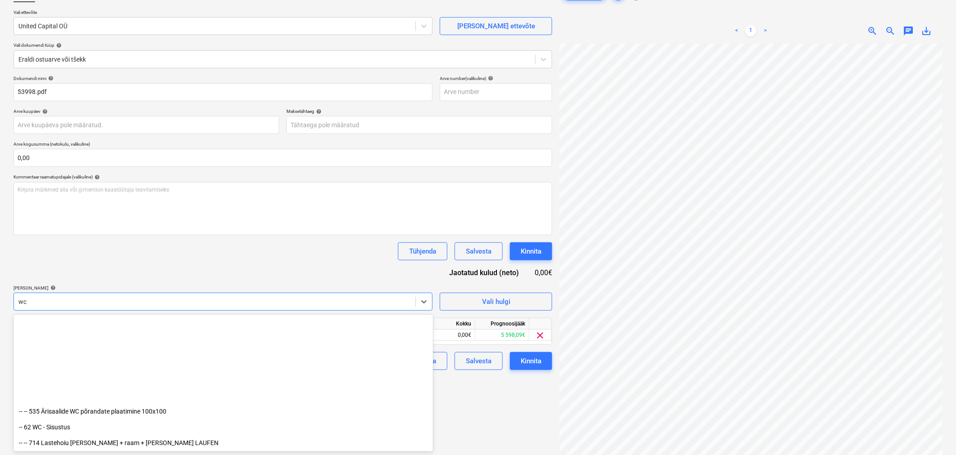
scroll to position [227, 0]
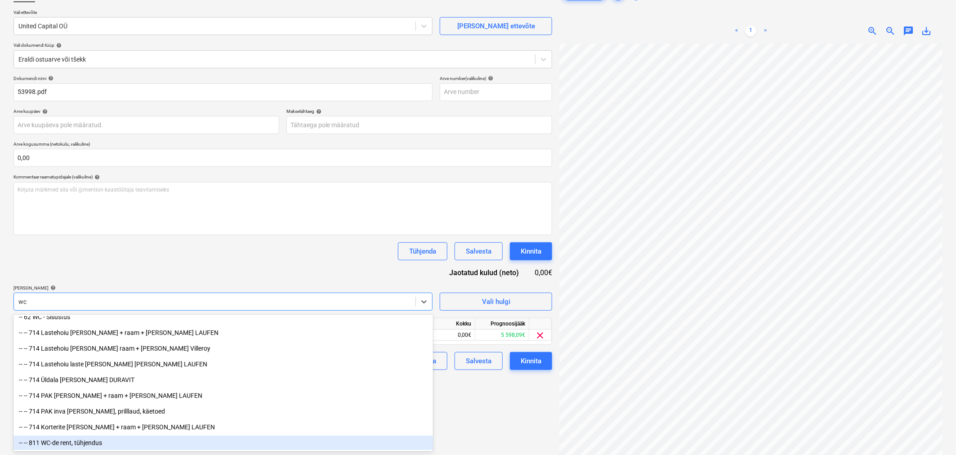
click at [70, 443] on div "-- -- 811 WC-de rent, tühjendus" at bounding box center [223, 443] width 420 height 14
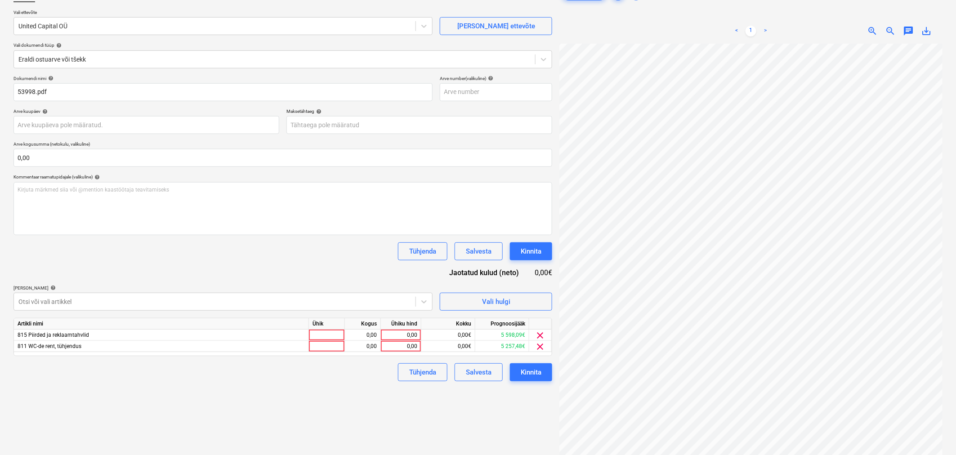
click at [114, 259] on div "Tühjenda Salvesta Kinnita" at bounding box center [282, 251] width 539 height 18
drag, startPoint x: 101, startPoint y: 153, endPoint x: 100, endPoint y: 157, distance: 4.6
click at [100, 157] on input "text" at bounding box center [282, 158] width 539 height 18
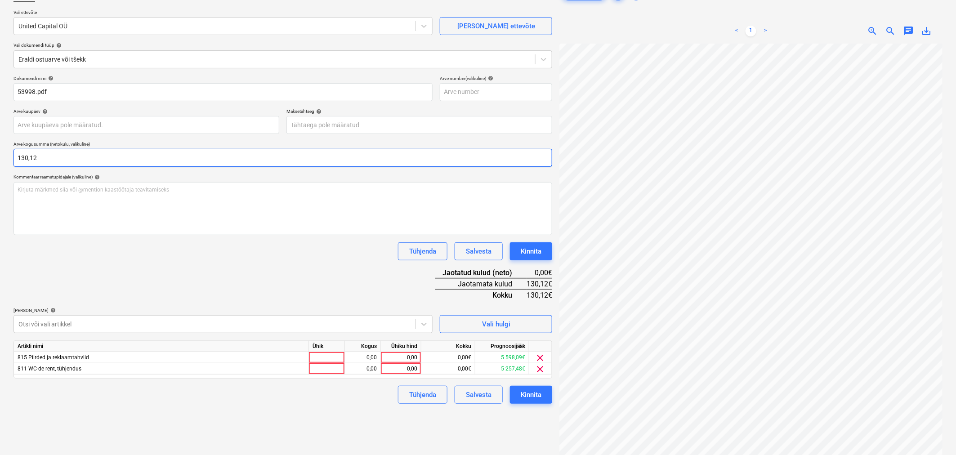
type input "130,12"
click at [404, 368] on div "0,00" at bounding box center [401, 368] width 33 height 11
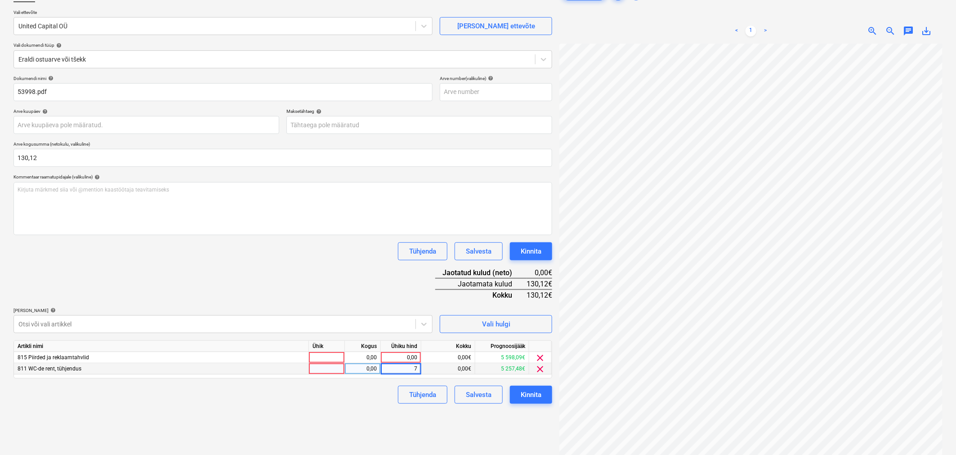
type input "75"
click at [398, 354] on div "0,00" at bounding box center [401, 357] width 33 height 11
type input "55,12"
click at [322, 437] on div "Failide konteerimine Vali ettevõte United Capital OÜ [PERSON_NAME] uus ettevõte…" at bounding box center [283, 229] width 546 height 497
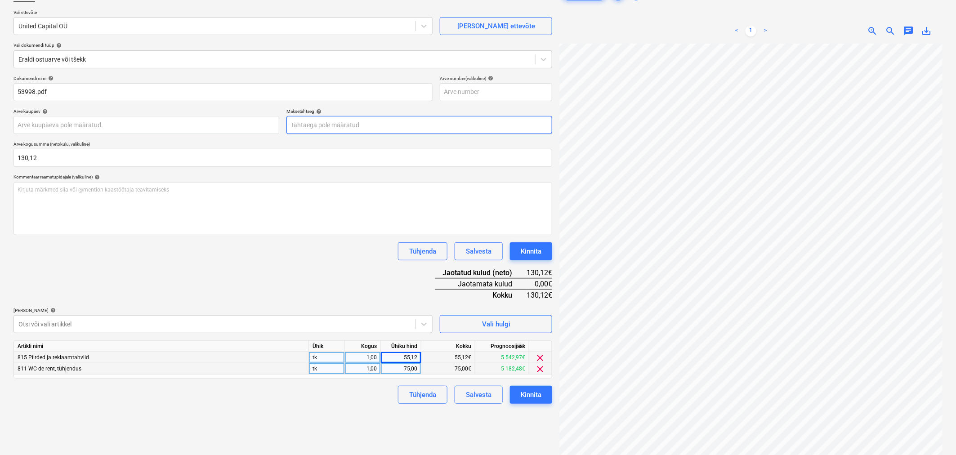
click at [394, 127] on body "Projektid Kontaktid Koondarved Postkast format_size keyboard_arrow_down help se…" at bounding box center [478, 163] width 956 height 455
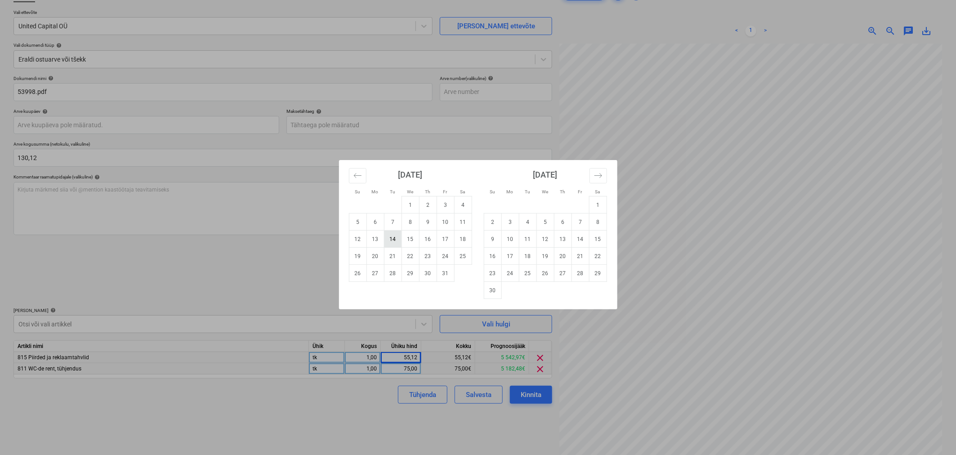
click at [395, 239] on td "14" at bounding box center [393, 239] width 18 height 17
type input "[DATE]"
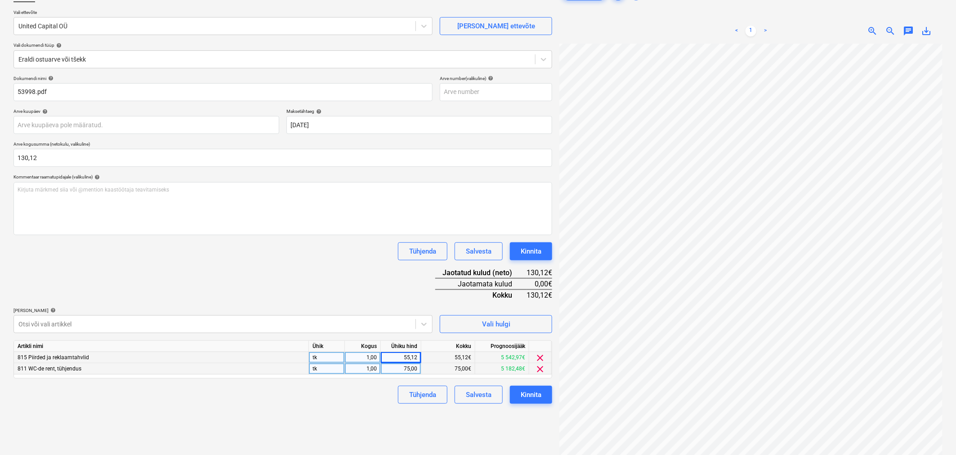
drag, startPoint x: 324, startPoint y: 300, endPoint x: 333, endPoint y: 291, distance: 13.0
click at [324, 299] on div "Dokumendi nimi help 53998.pdf Arve number (valikuline) help Arve kuupäev help P…" at bounding box center [282, 240] width 539 height 328
click at [534, 255] on div "Kinnita" at bounding box center [531, 252] width 21 height 12
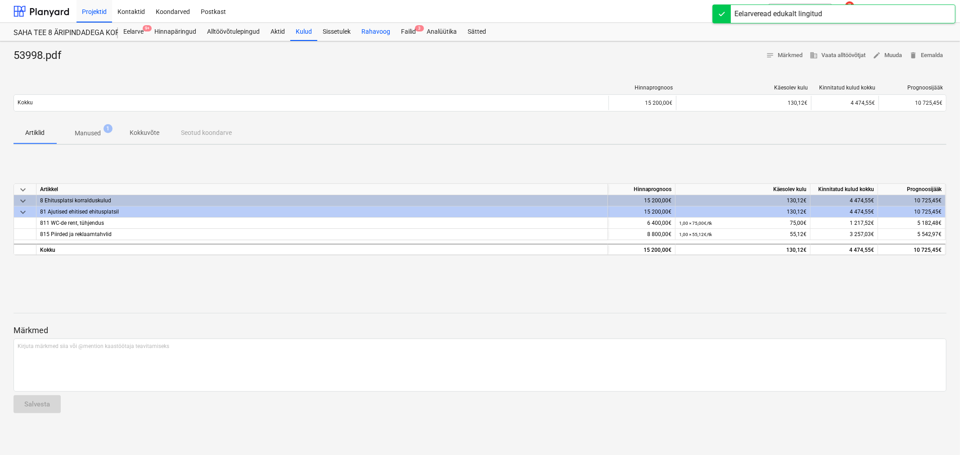
drag, startPoint x: 408, startPoint y: 27, endPoint x: 392, endPoint y: 40, distance: 20.2
click at [408, 27] on div "Failid 3" at bounding box center [408, 32] width 26 height 18
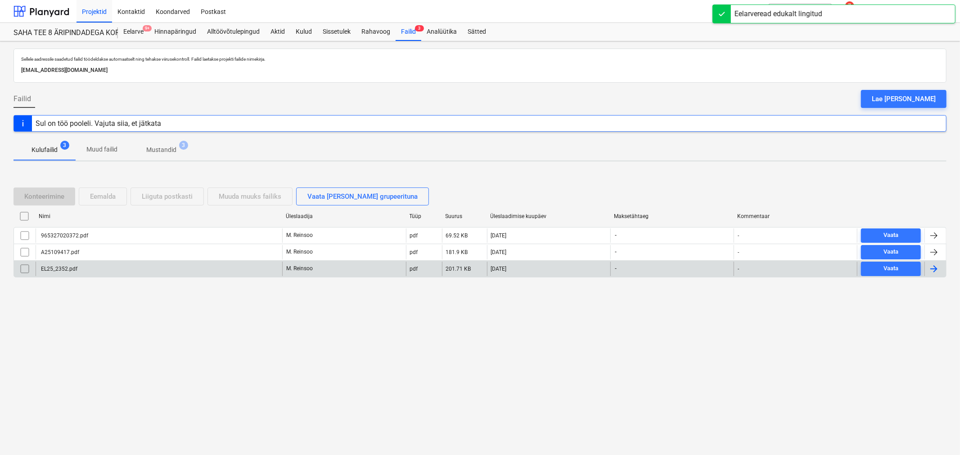
click at [95, 268] on div "EL25_2352.pdf" at bounding box center [159, 269] width 247 height 14
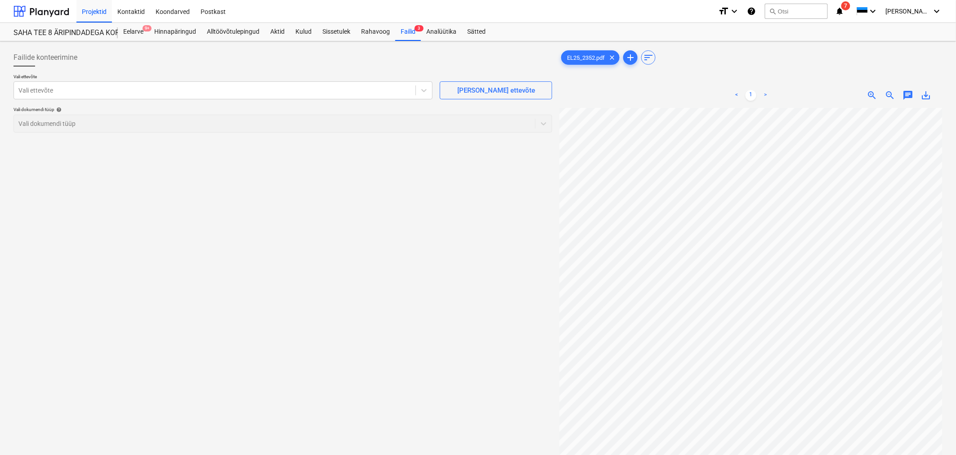
scroll to position [140, 90]
click at [215, 96] on div "Vali ettevõte" at bounding box center [215, 90] width 402 height 13
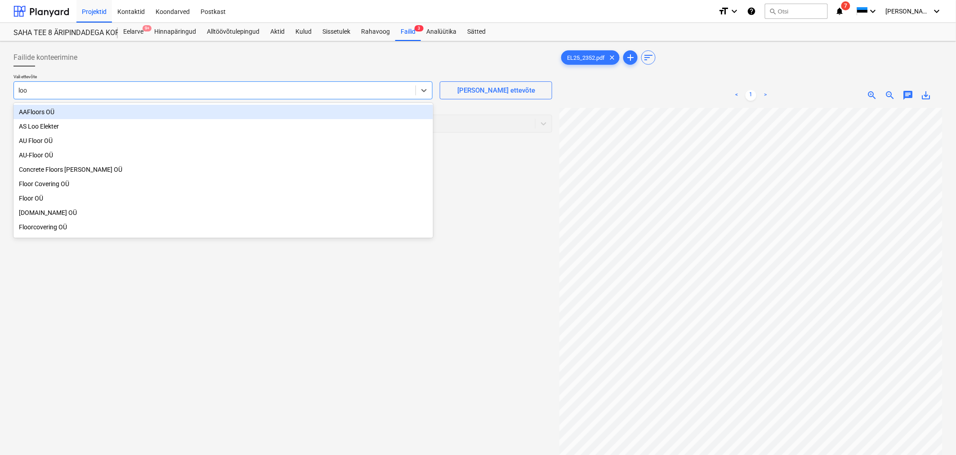
type input "loo e"
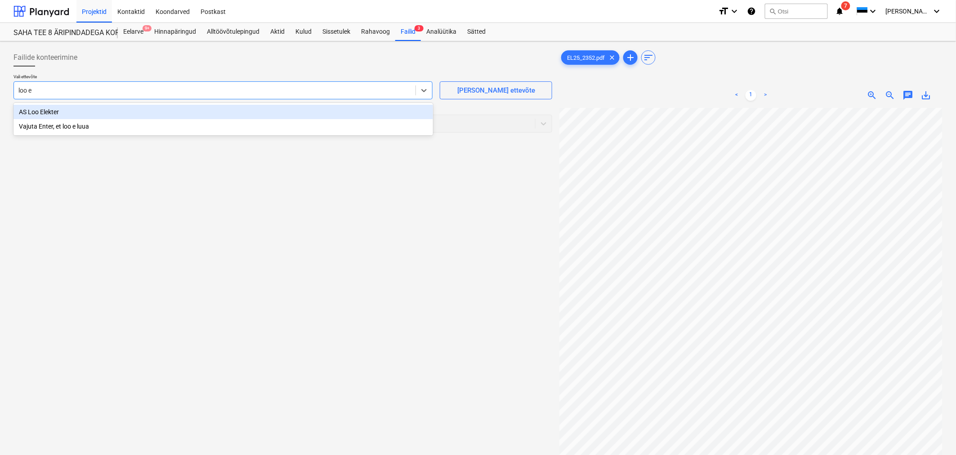
click at [84, 109] on div "AS Loo Elekter" at bounding box center [223, 112] width 420 height 14
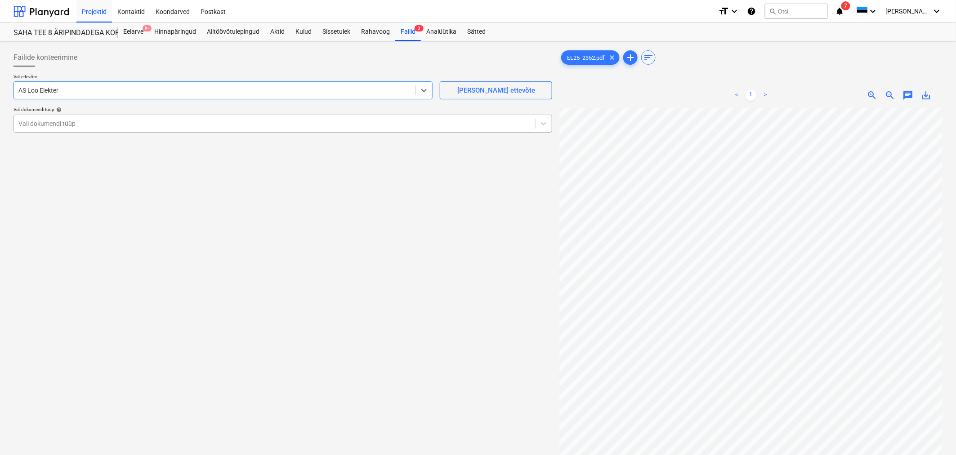
click at [84, 120] on div at bounding box center [274, 123] width 512 height 9
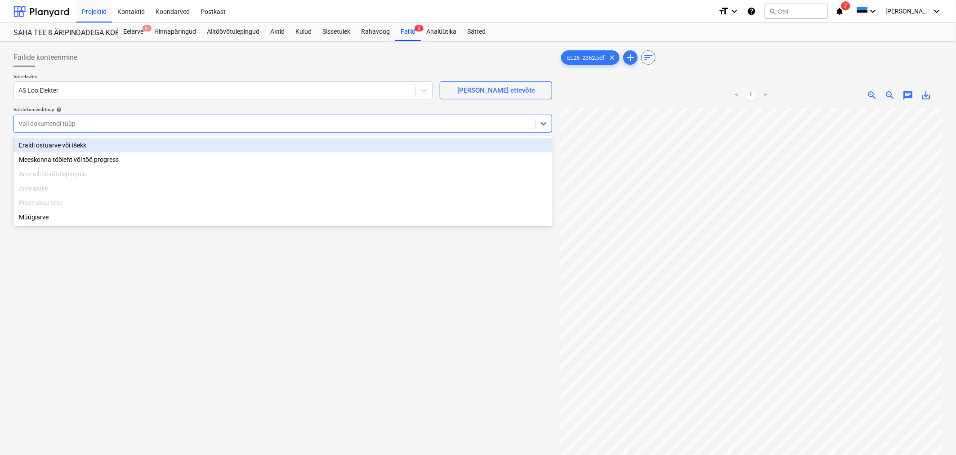
click at [78, 147] on div "Eraldi ostuarve või tšekk" at bounding box center [282, 145] width 539 height 14
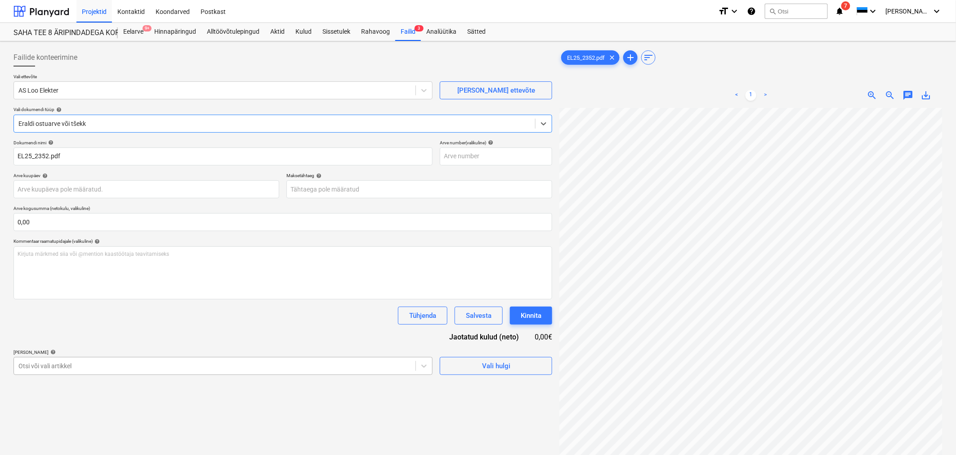
click at [91, 363] on body "Projektid Kontaktid Koondarved Postkast format_size keyboard_arrow_down help se…" at bounding box center [478, 227] width 956 height 455
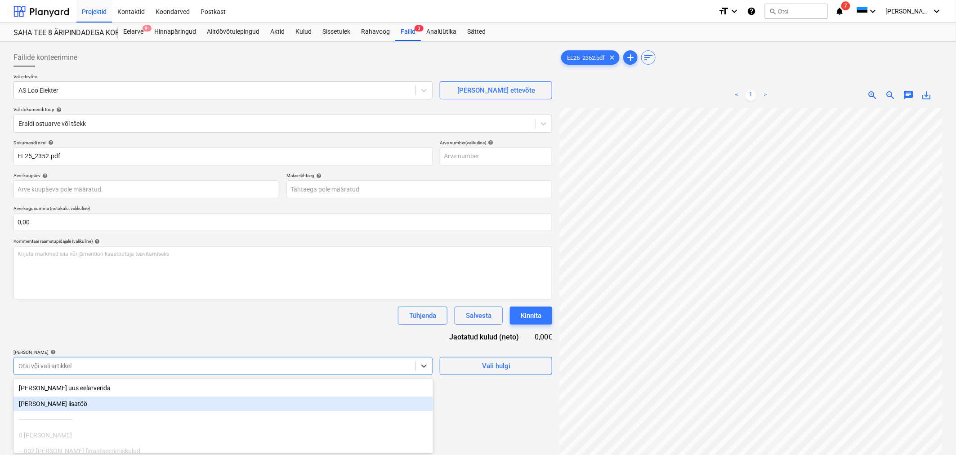
scroll to position [64, 0]
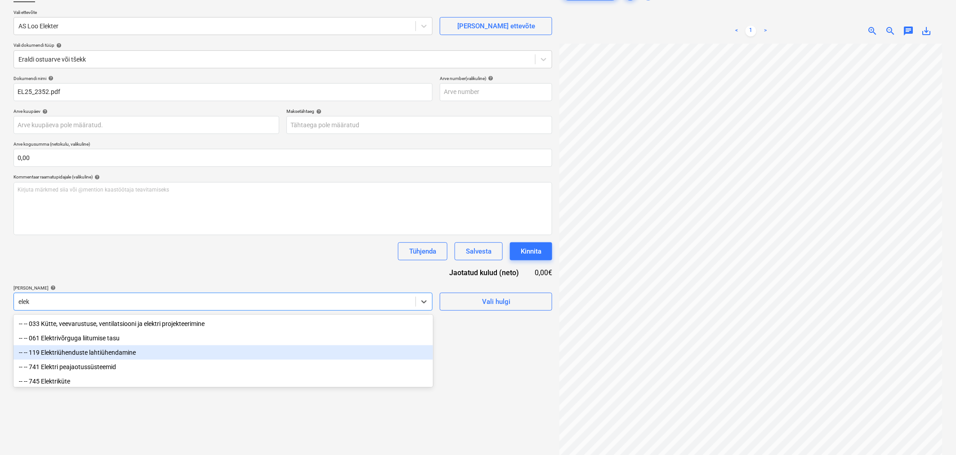
type input "elekt"
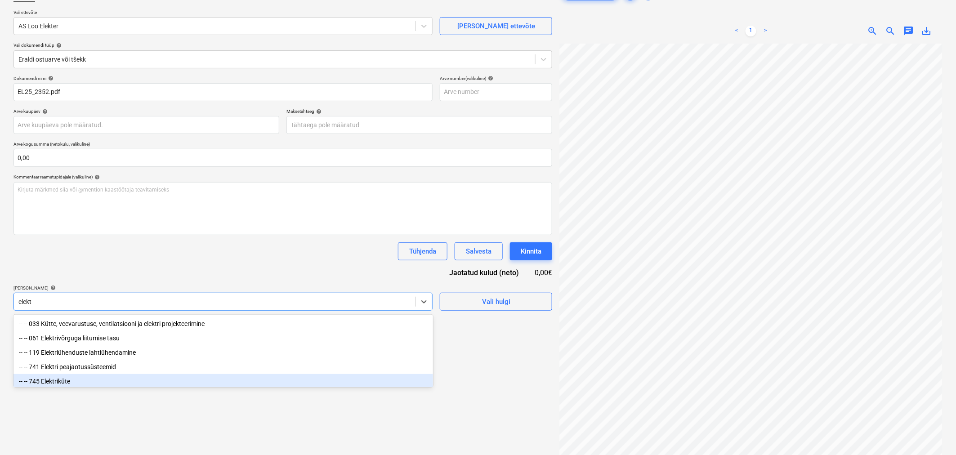
scroll to position [34, 0]
click at [72, 379] on div "-- -- 861 Elektrikulu" at bounding box center [223, 378] width 420 height 14
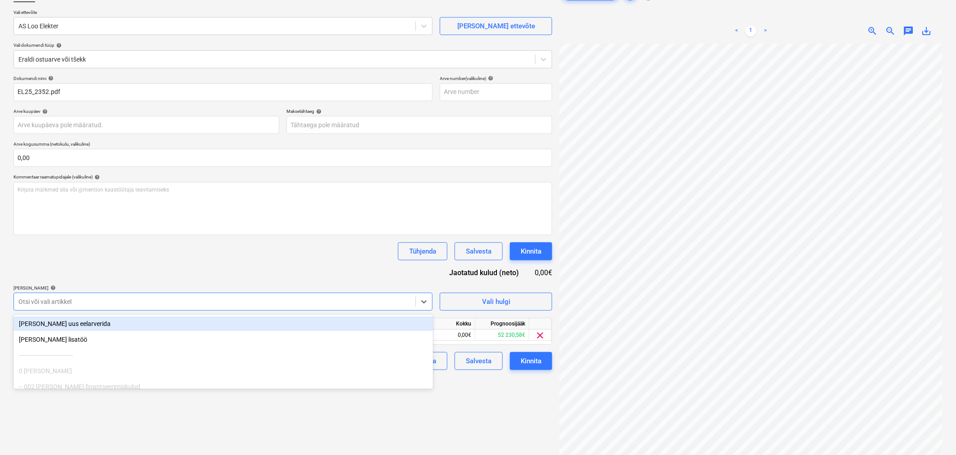
click at [105, 253] on div "Tühjenda Salvesta Kinnita" at bounding box center [282, 251] width 539 height 18
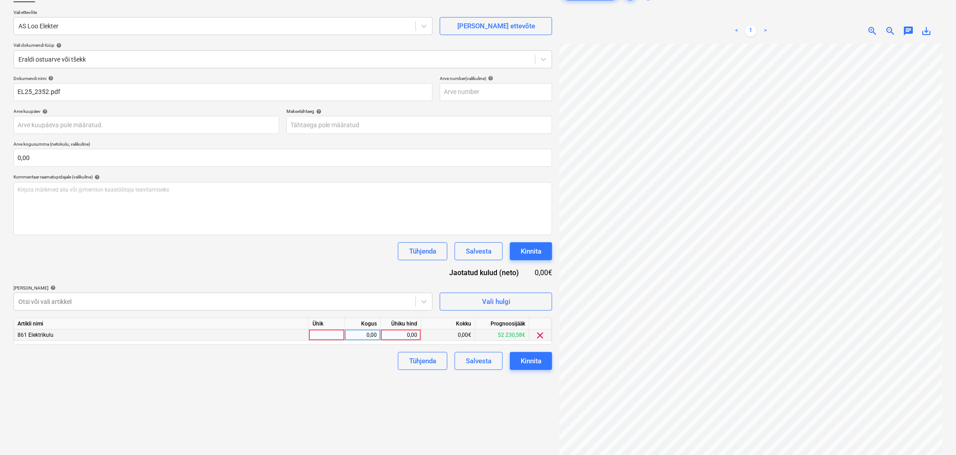
click at [400, 335] on div "0,00" at bounding box center [401, 335] width 33 height 11
type input "516,18"
click at [260, 260] on div "Tühjenda Salvesta Kinnita" at bounding box center [282, 251] width 539 height 18
click at [343, 128] on body "Projektid Kontaktid Koondarved Postkast format_size keyboard_arrow_down help se…" at bounding box center [478, 163] width 956 height 455
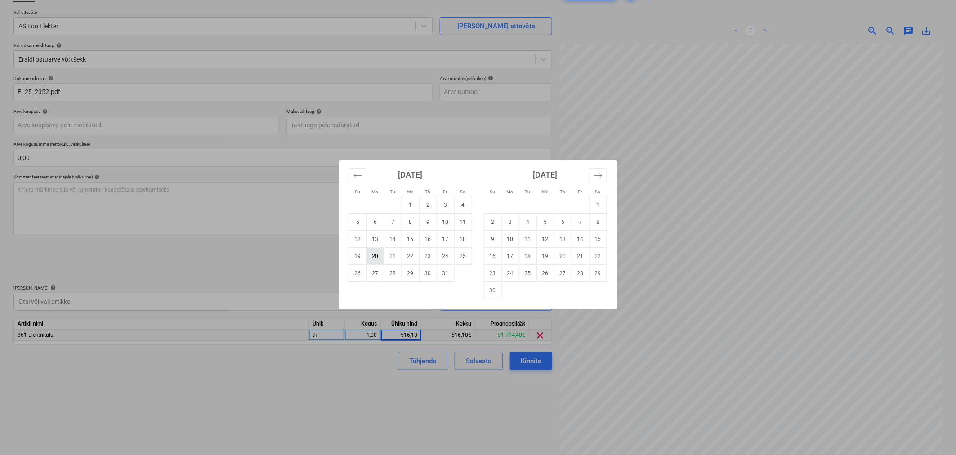
click at [378, 260] on td "20" at bounding box center [376, 256] width 18 height 17
type input "[DATE]"
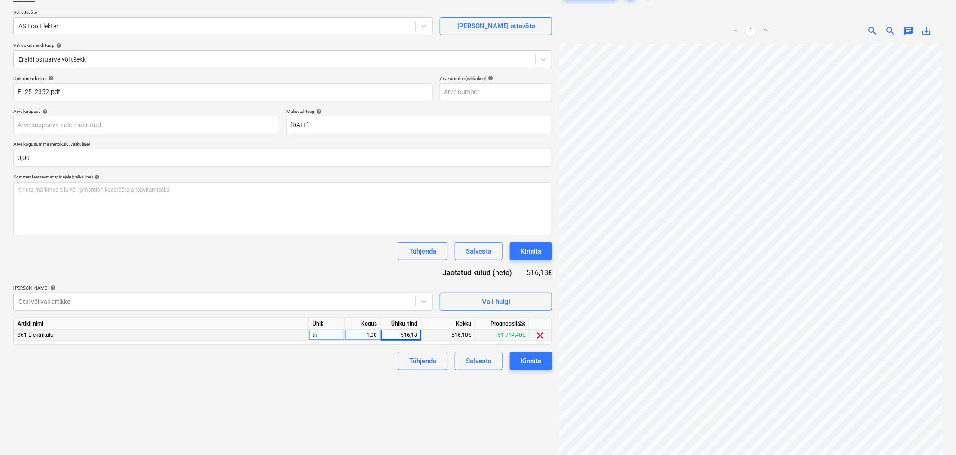
click at [378, 260] on div "Tühjenda Salvesta Kinnita" at bounding box center [282, 251] width 539 height 18
click at [543, 253] on button "Kinnita" at bounding box center [531, 251] width 42 height 18
